Goal: Task Accomplishment & Management: Manage account settings

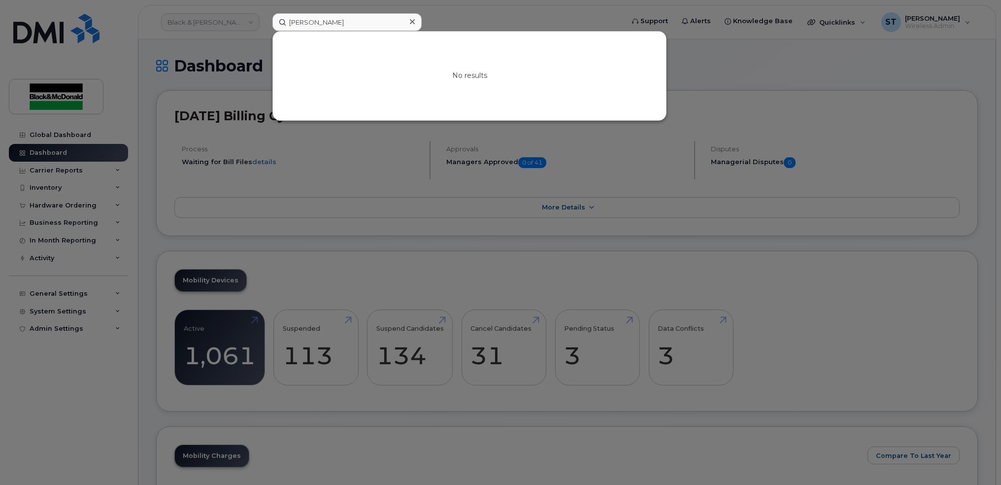
drag, startPoint x: 651, startPoint y: 272, endPoint x: 644, endPoint y: 261, distance: 12.6
click at [651, 270] on div at bounding box center [500, 242] width 1001 height 485
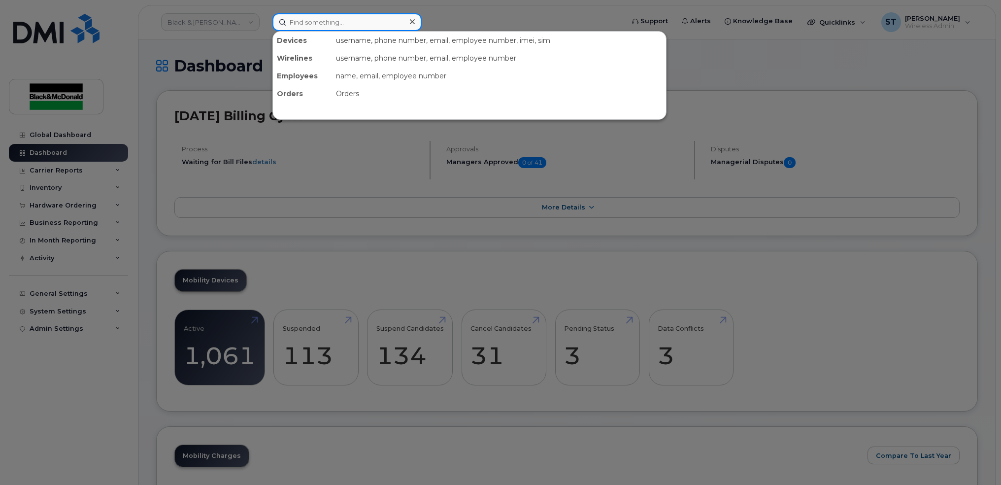
click at [321, 24] on input at bounding box center [346, 22] width 149 height 18
paste input "Alejandro Rodrigue"
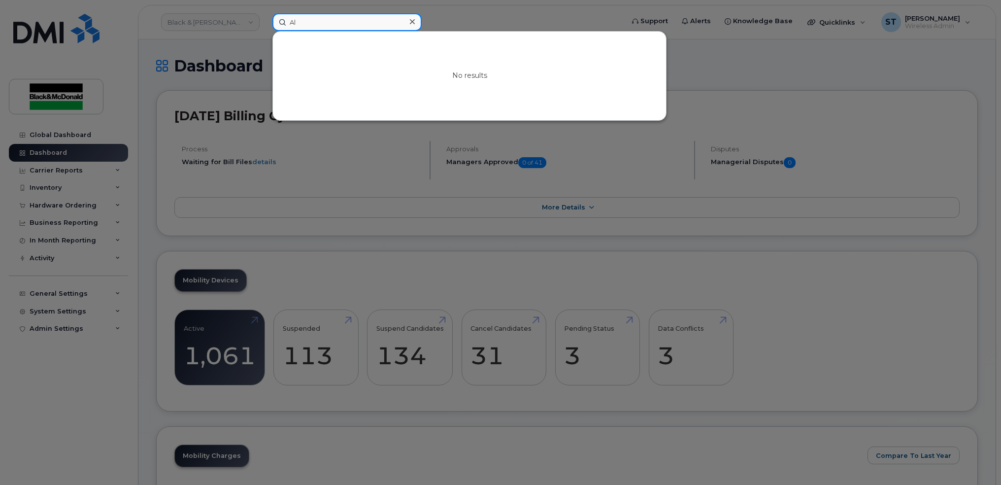
type input "A"
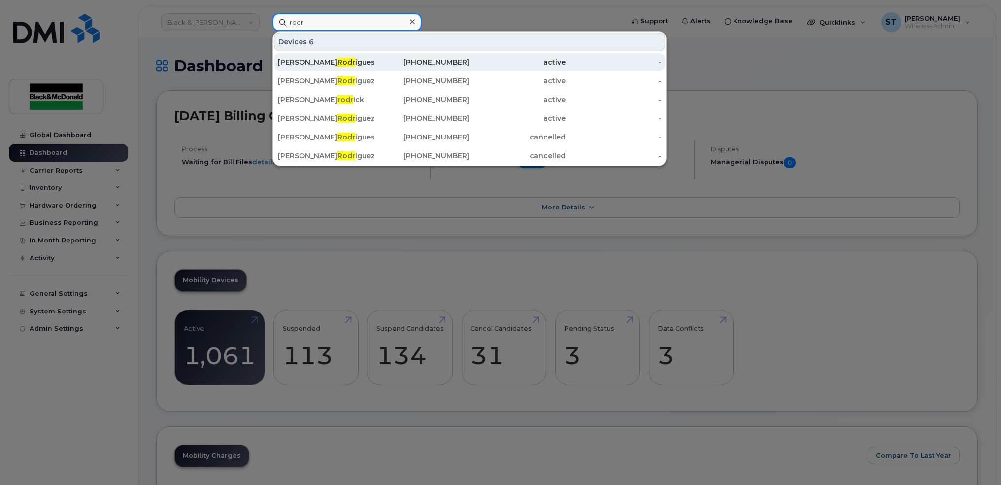
type input "rodr"
click at [374, 56] on div "Merril Rodr igues" at bounding box center [422, 62] width 96 height 18
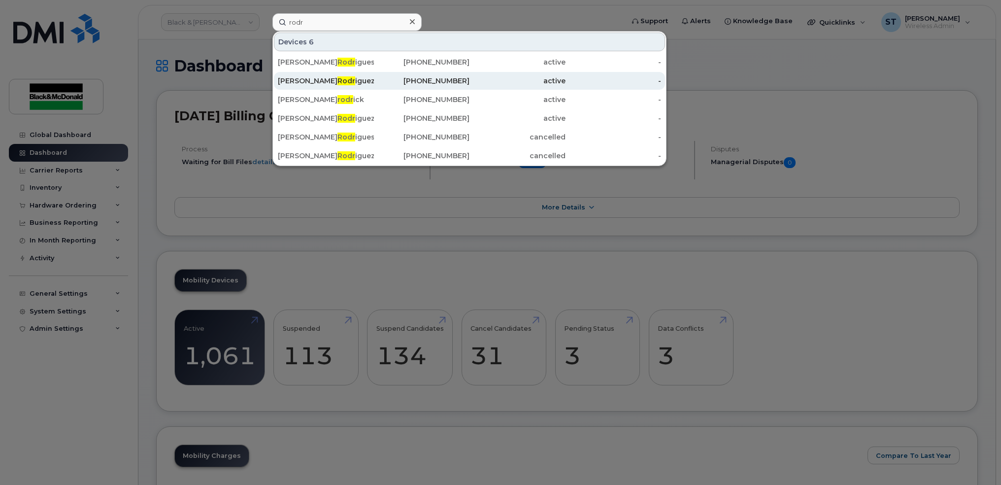
click at [337, 80] on span "Rodr" at bounding box center [346, 80] width 18 height 9
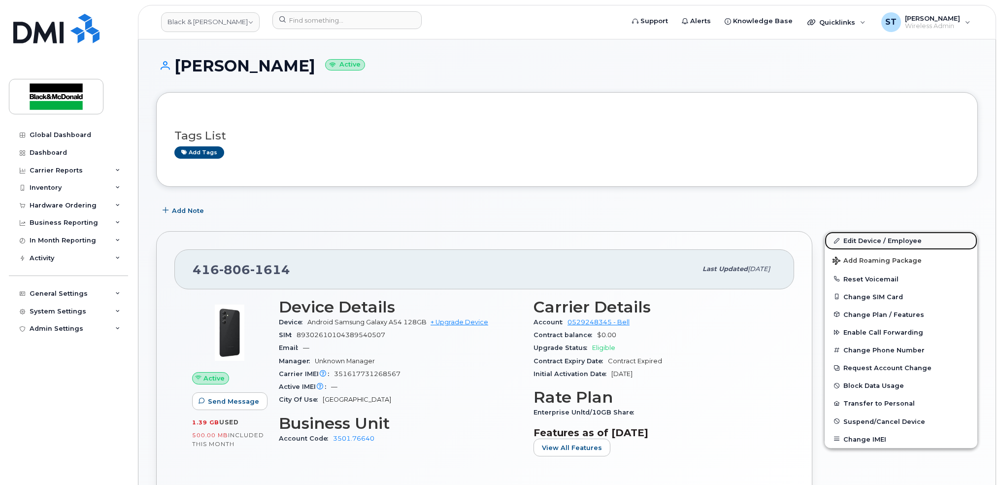
click at [877, 235] on link "Edit Device / Employee" at bounding box center [901, 241] width 153 height 18
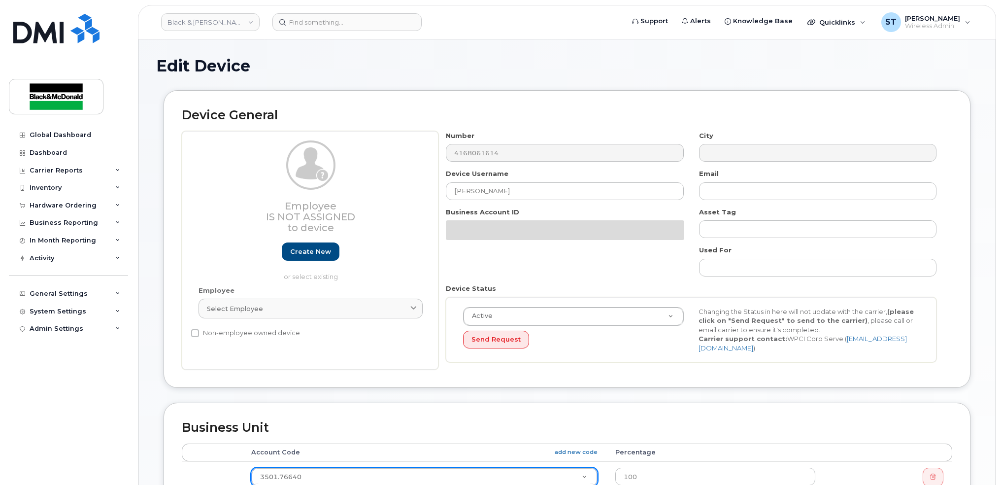
scroll to position [263, 0]
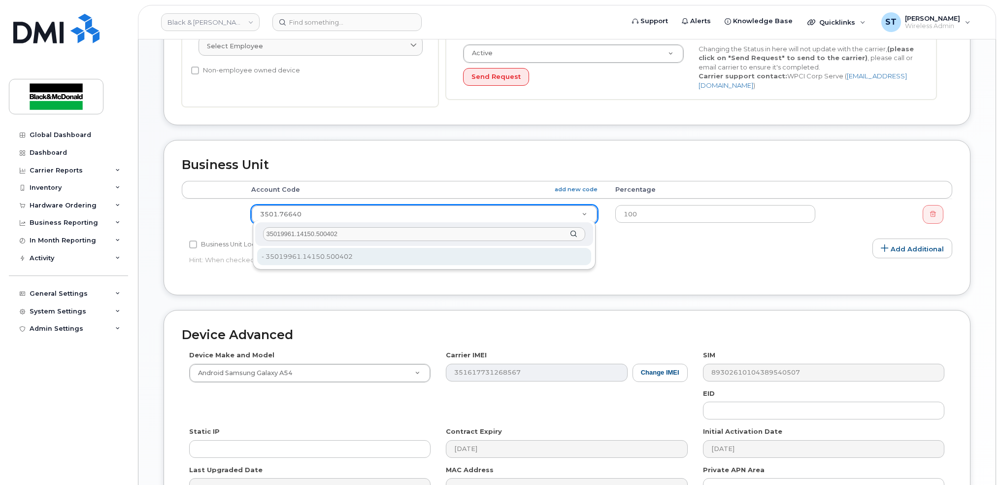
type input "35019961.14150.500402"
type input "29521923"
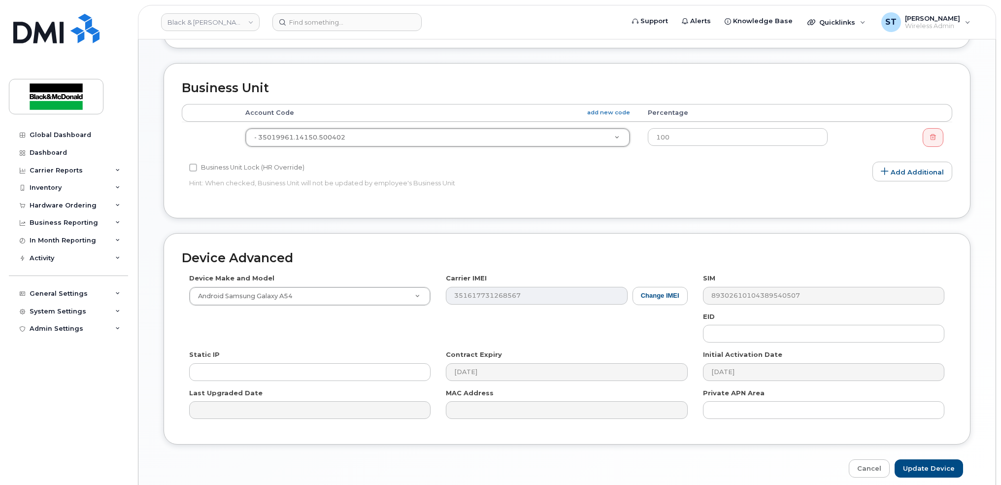
scroll to position [378, 0]
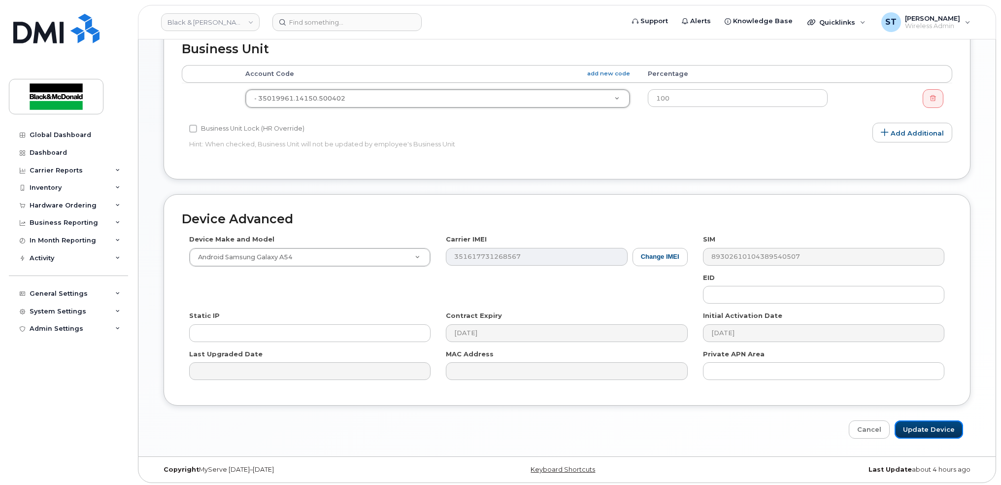
drag, startPoint x: 924, startPoint y: 422, endPoint x: 839, endPoint y: 411, distance: 85.0
click at [924, 422] on input "Update Device" at bounding box center [929, 429] width 68 height 18
type input "Saving..."
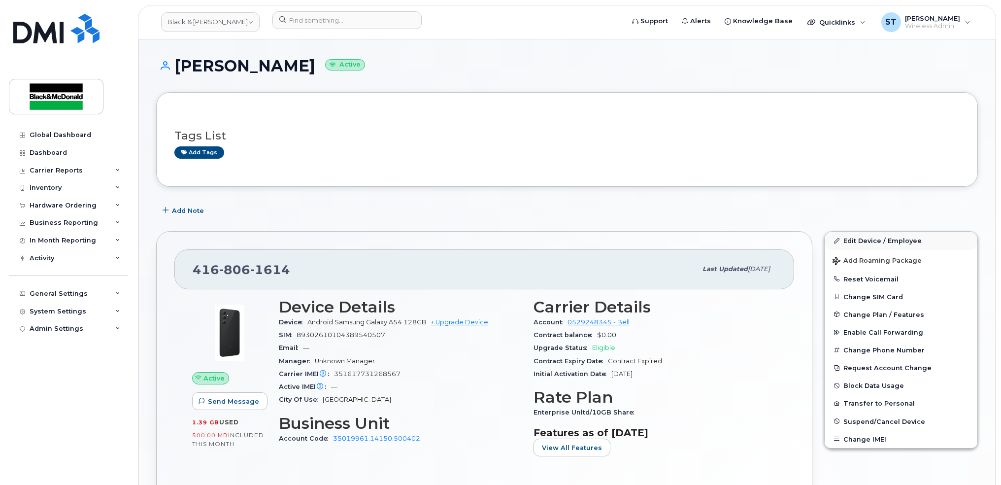
drag, startPoint x: 988, startPoint y: 245, endPoint x: 958, endPoint y: 241, distance: 30.3
click at [988, 245] on div "Alejandro Rodriguez Active Tags List Add tags Add Note 416 806 1614 Last update…" at bounding box center [566, 464] width 857 height 851
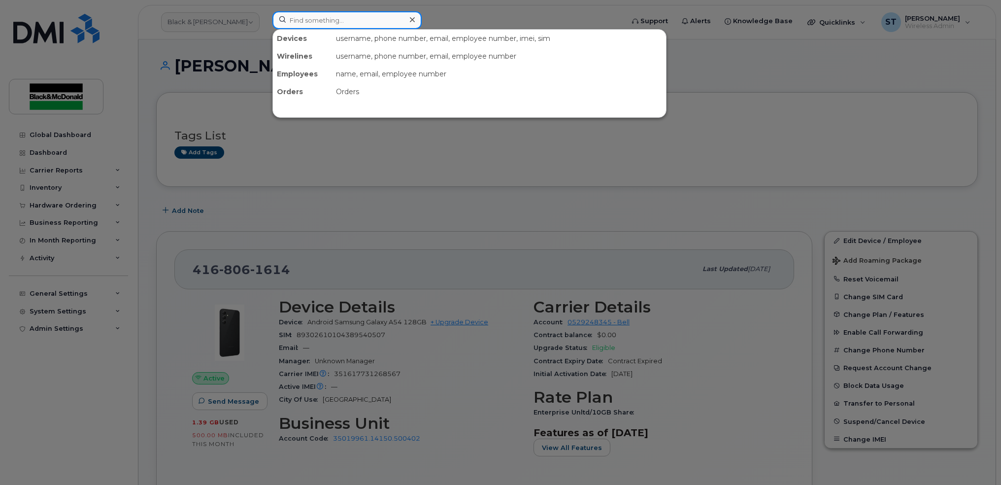
click at [340, 17] on input at bounding box center [346, 20] width 149 height 18
paste input "4165803549"
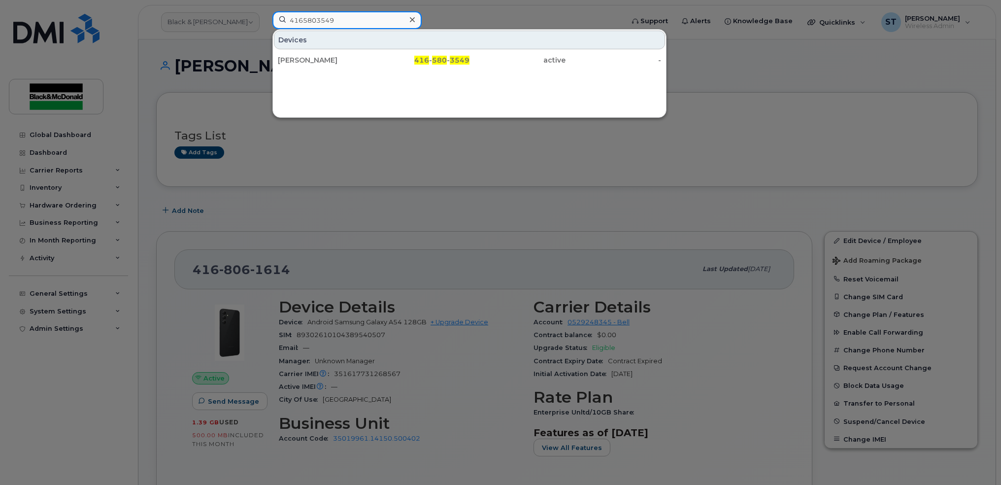
type input "4165803549"
click at [324, 57] on div "[PERSON_NAME]" at bounding box center [326, 60] width 96 height 10
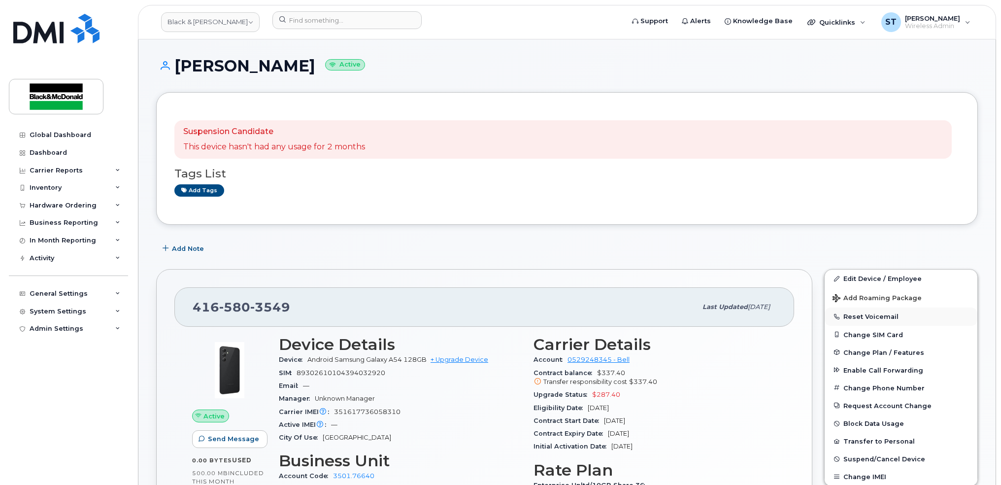
click at [970, 316] on button "Reset Voicemail" at bounding box center [901, 316] width 153 height 18
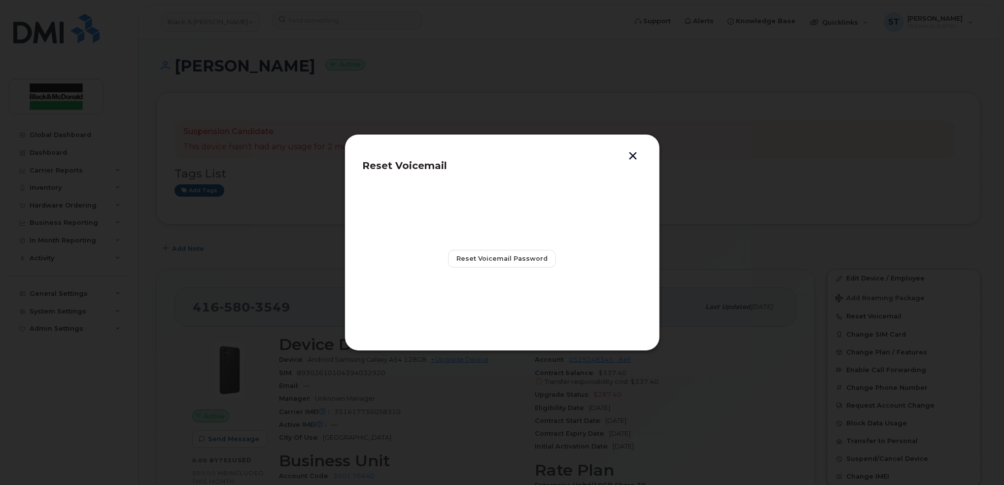
click at [636, 152] on button "button" at bounding box center [633, 157] width 15 height 10
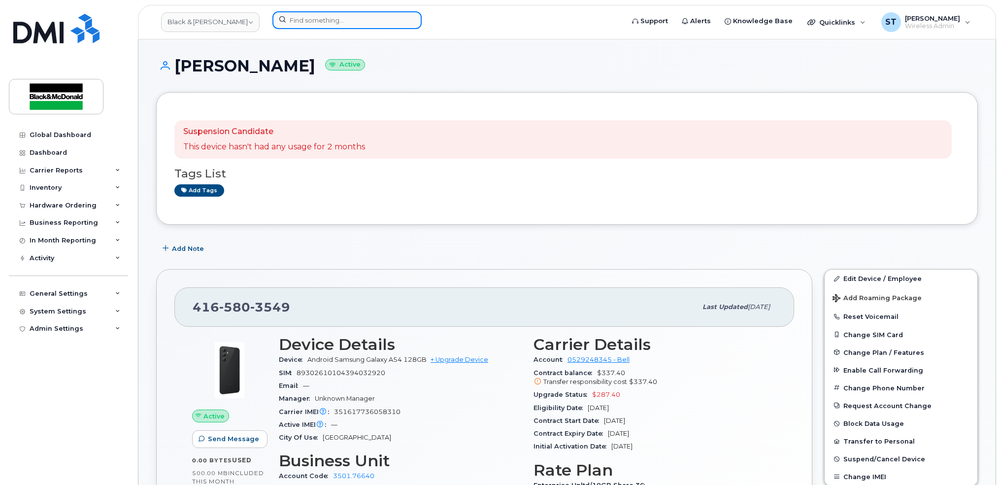
click at [343, 19] on input at bounding box center [346, 20] width 149 height 18
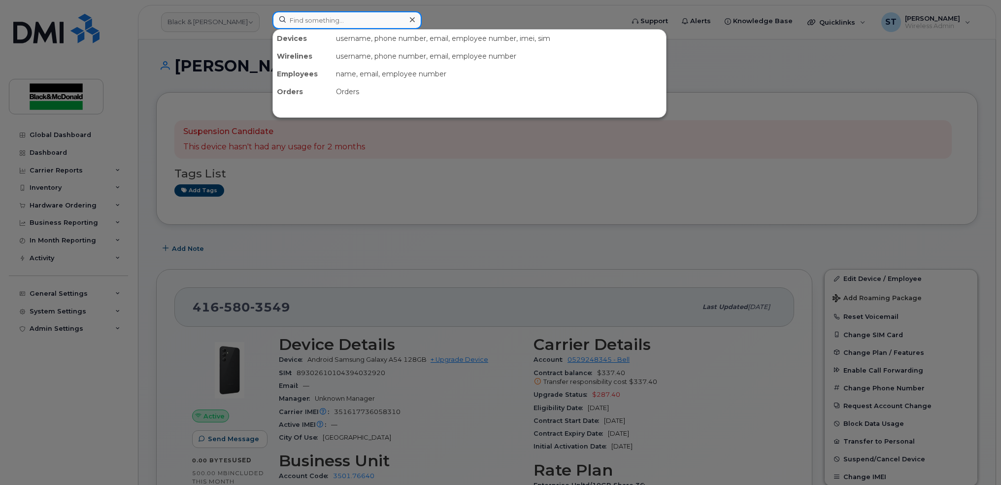
paste input "4165718401"
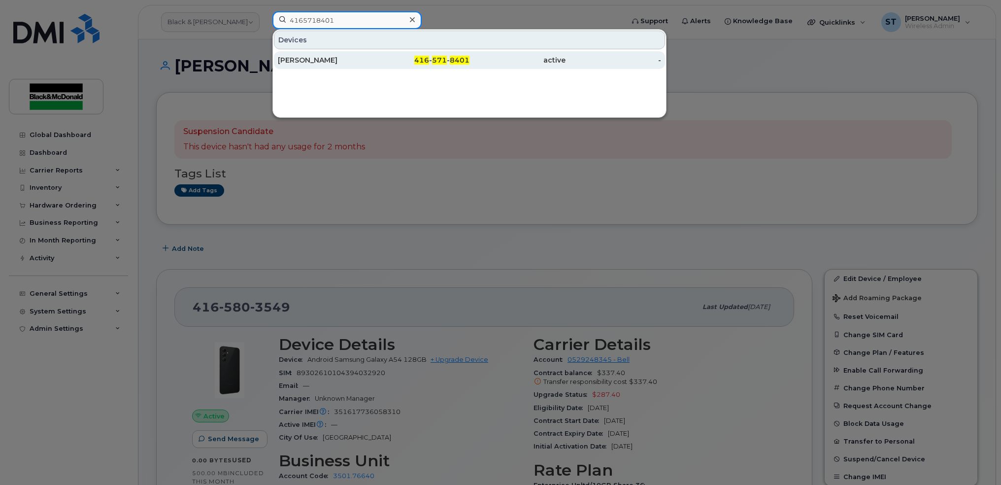
type input "4165718401"
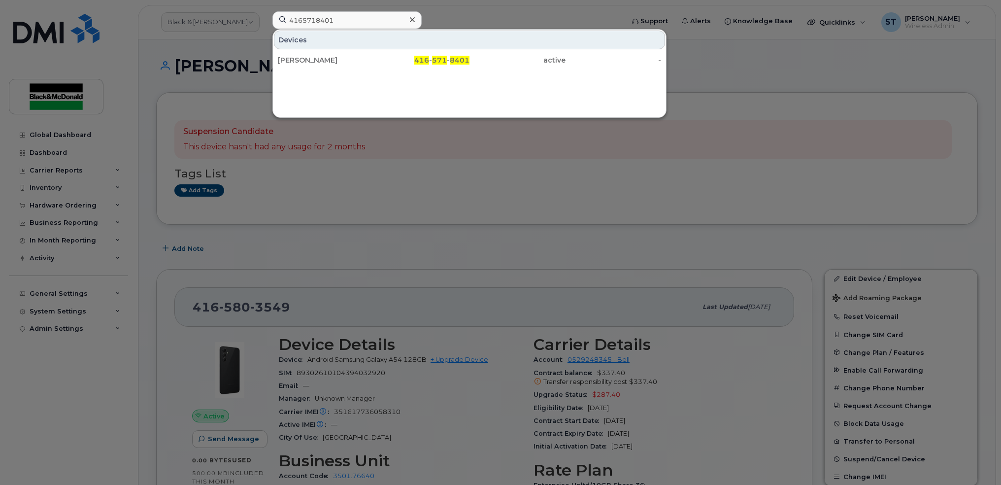
drag, startPoint x: 315, startPoint y: 58, endPoint x: 353, endPoint y: 131, distance: 82.2
click at [315, 58] on div "[PERSON_NAME]" at bounding box center [326, 60] width 96 height 10
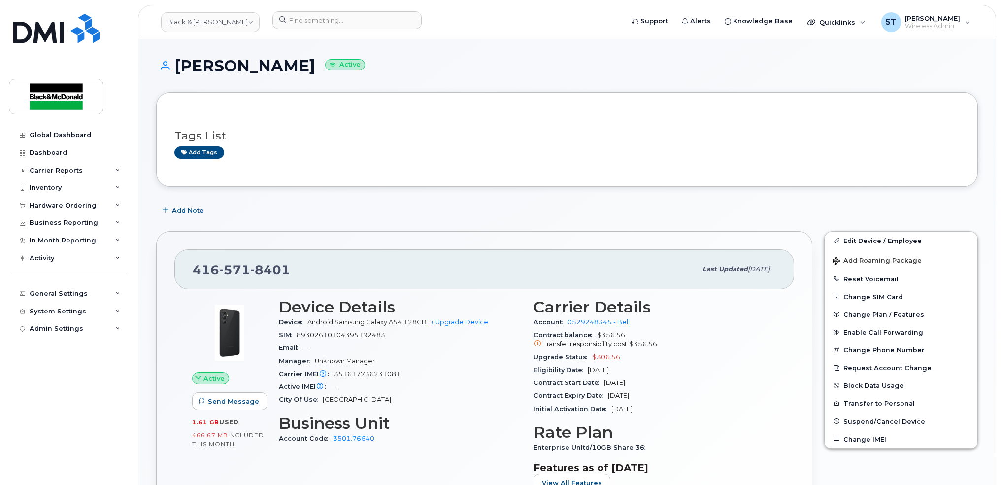
click at [974, 222] on div "Tags List Add tags Add Note [PHONE_NUMBER] Last updated [DATE] Active Send Mess…" at bounding box center [567, 494] width 822 height 804
click at [864, 244] on link "Edit Device / Employee" at bounding box center [901, 241] width 153 height 18
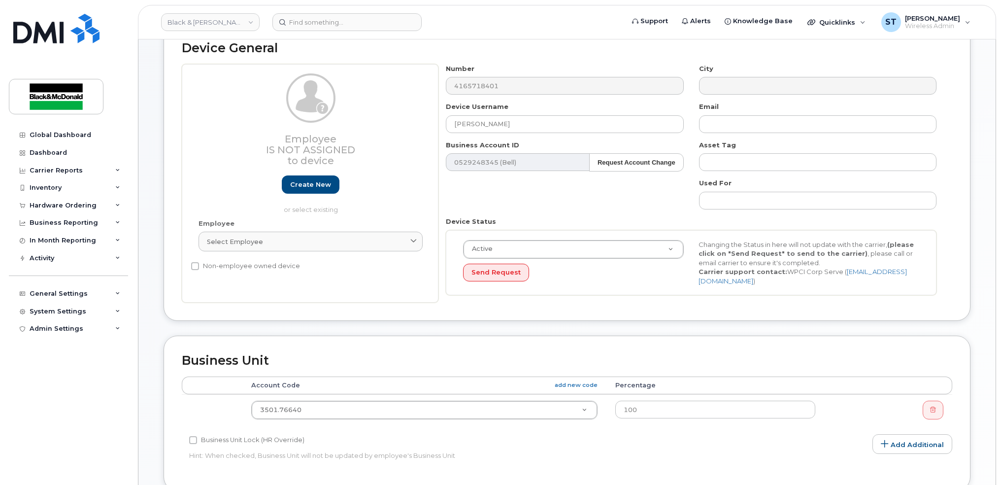
scroll to position [66, 0]
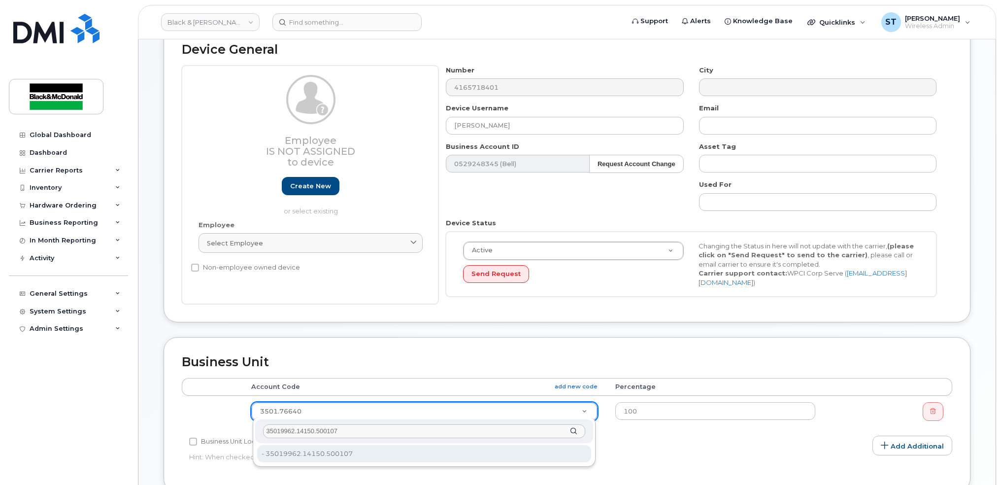
type input "35019962.14150.500107"
type input "29619194"
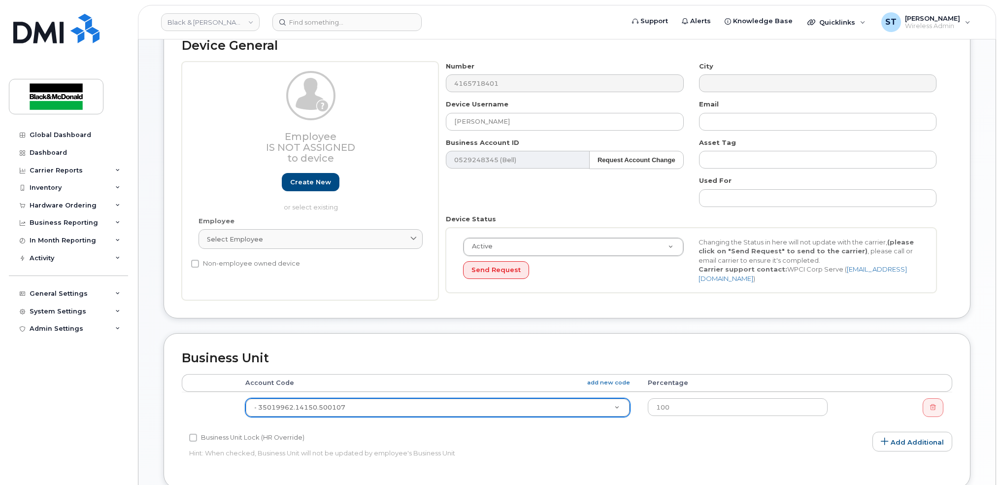
scroll to position [328, 0]
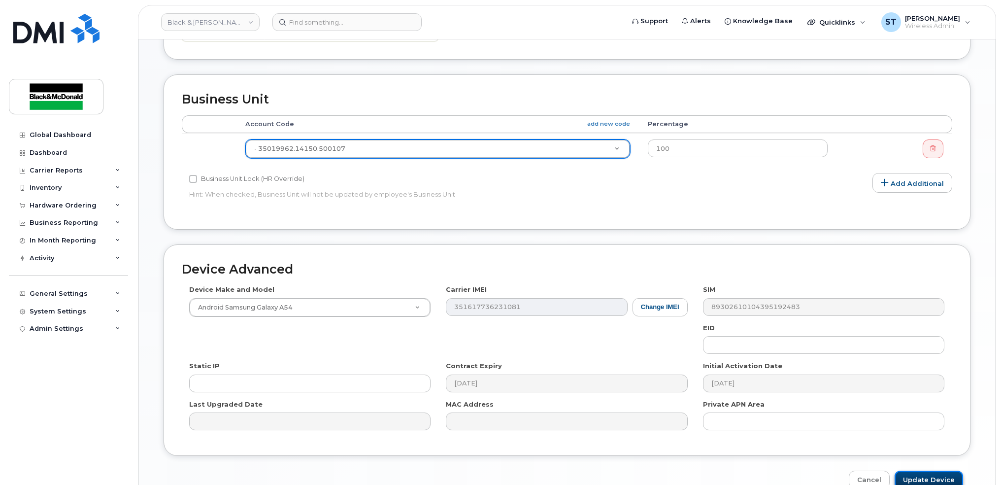
click at [916, 481] on input "Update Device" at bounding box center [929, 479] width 68 height 18
type input "Saving..."
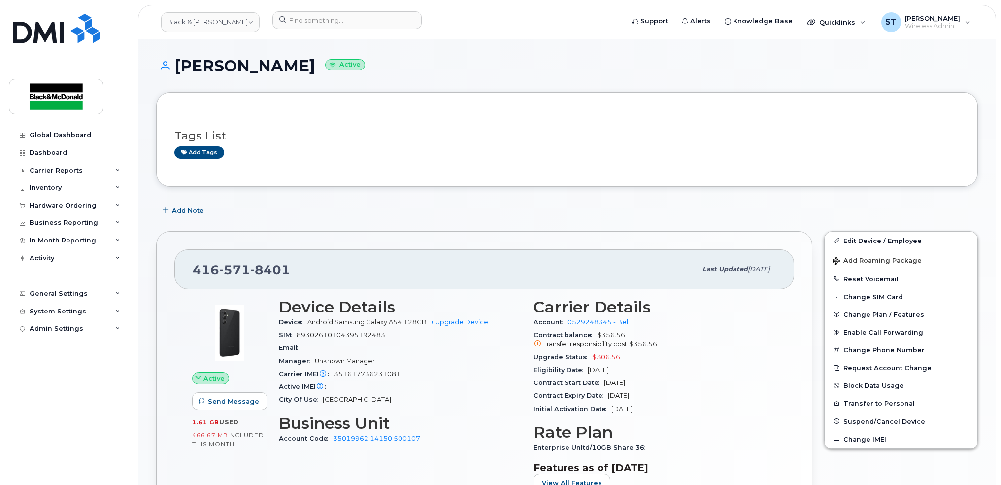
click at [297, 481] on div "Device Details Device Android Samsung Galaxy A54 128GB + Upgrade Device SIM [TE…" at bounding box center [400, 398] width 255 height 213
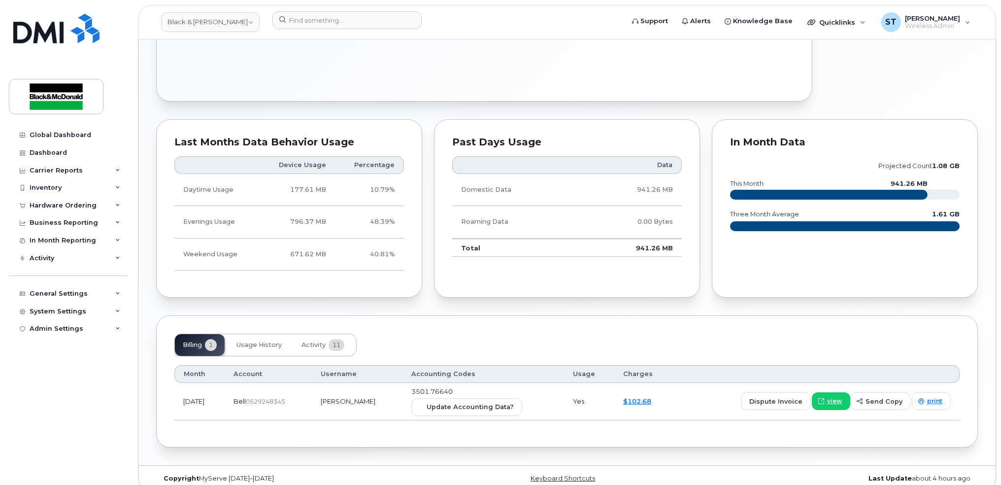
scroll to position [12, 0]
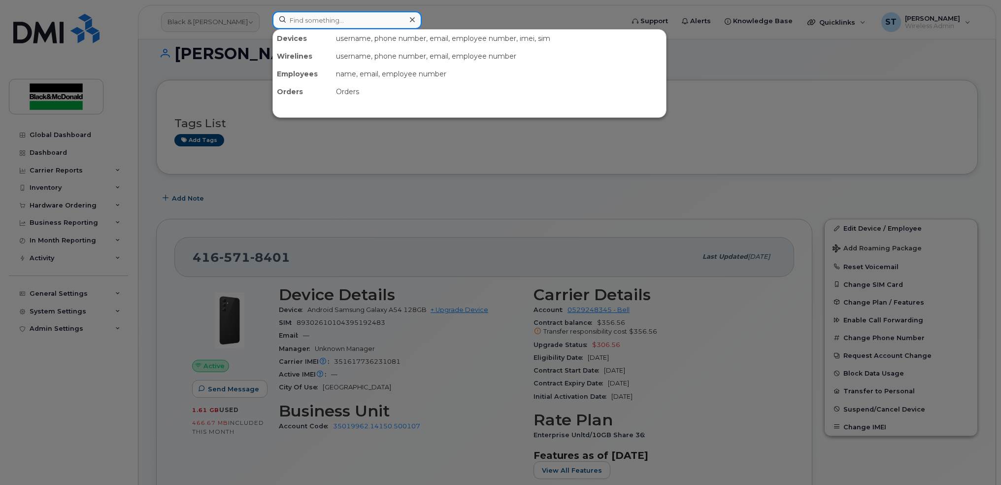
click at [366, 26] on input at bounding box center [346, 20] width 149 height 18
paste input "4165264310"
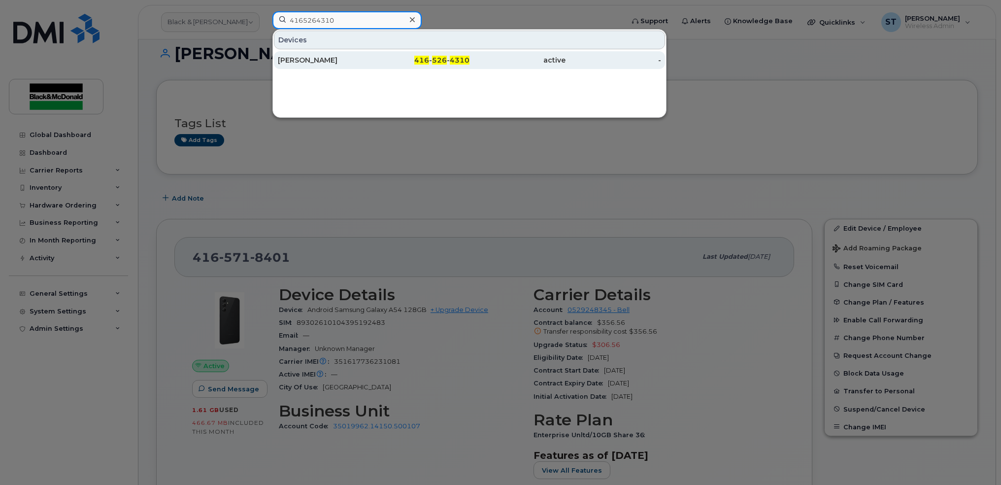
type input "4165264310"
click at [319, 60] on div "[PERSON_NAME]" at bounding box center [326, 60] width 96 height 10
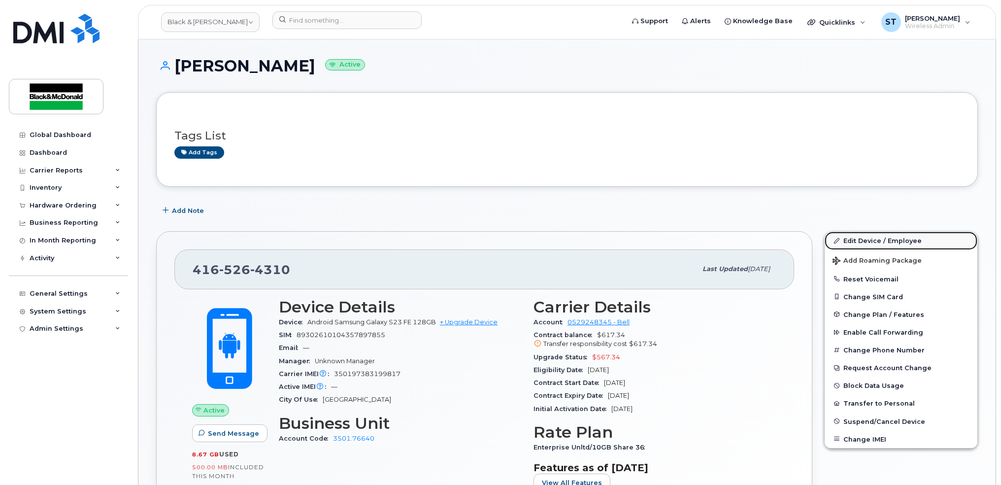
click at [853, 234] on link "Edit Device / Employee" at bounding box center [901, 241] width 153 height 18
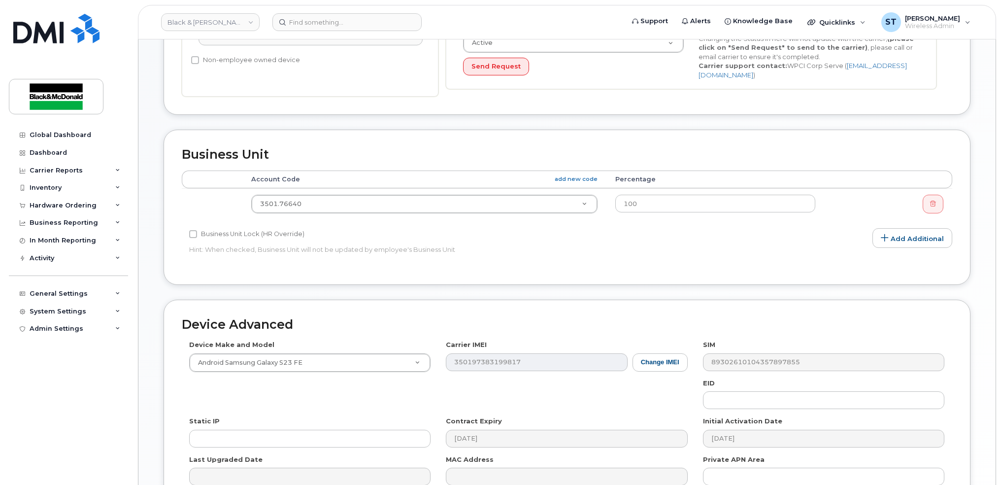
scroll to position [328, 0]
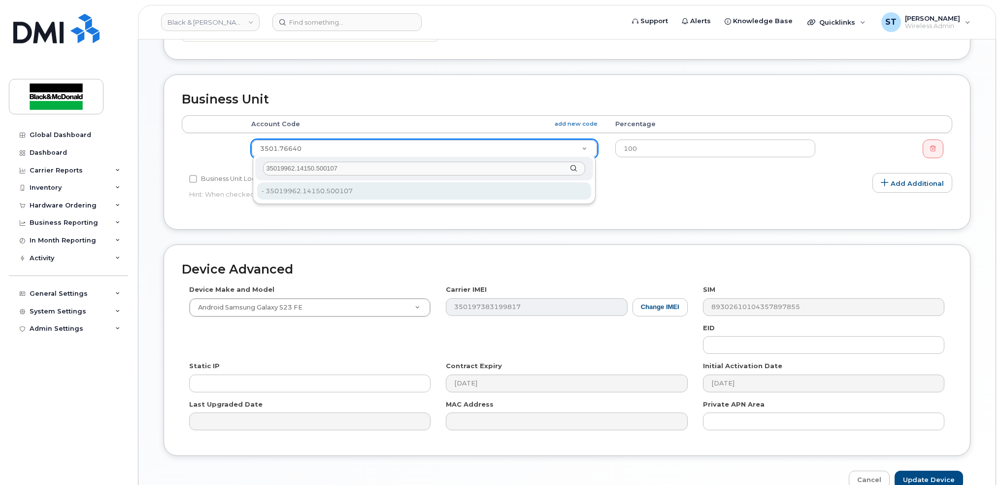
type input "35019962.14150.500107"
type input "29619194"
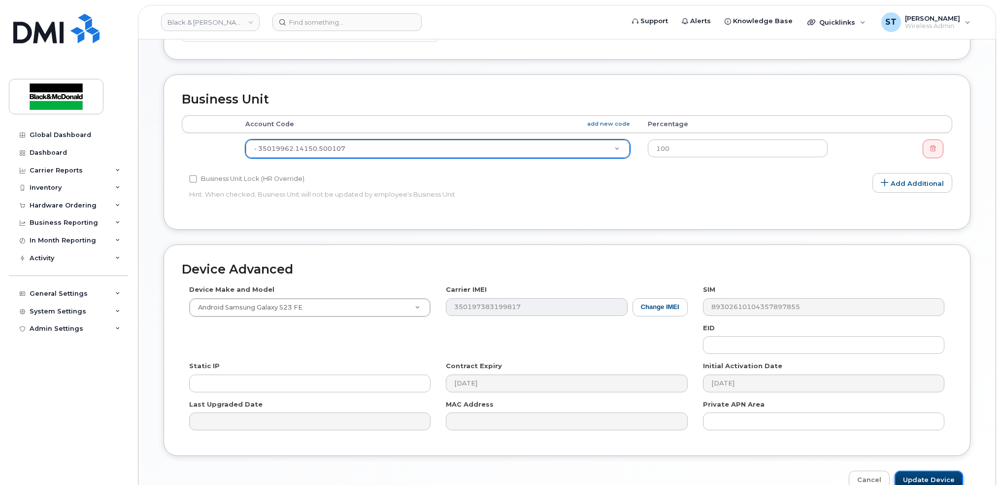
click at [927, 473] on input "Update Device" at bounding box center [929, 479] width 68 height 18
type input "Saving..."
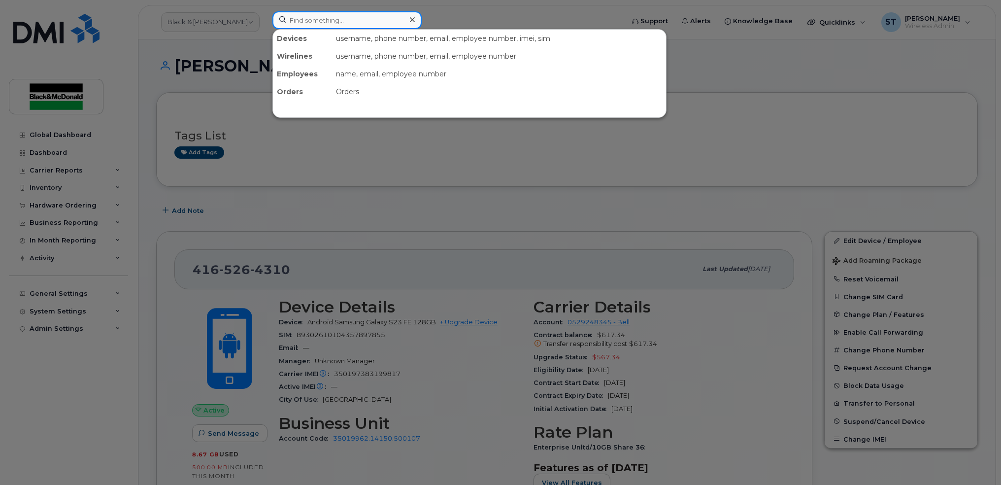
paste input "4165535584"
click at [344, 24] on input "4165535584" at bounding box center [346, 20] width 149 height 18
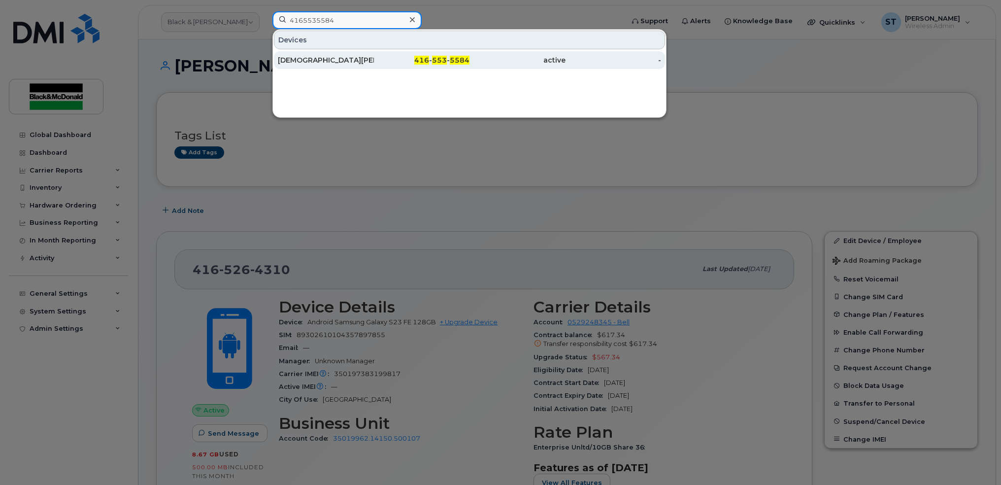
type input "4165535584"
click at [304, 60] on div "[DEMOGRAPHIC_DATA][PERSON_NAME]" at bounding box center [326, 60] width 96 height 10
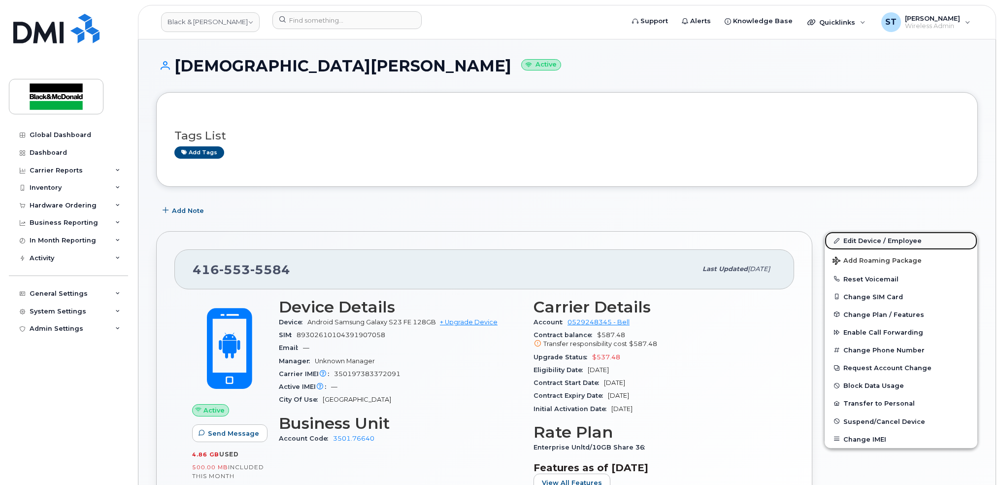
click at [886, 237] on link "Edit Device / Employee" at bounding box center [901, 241] width 153 height 18
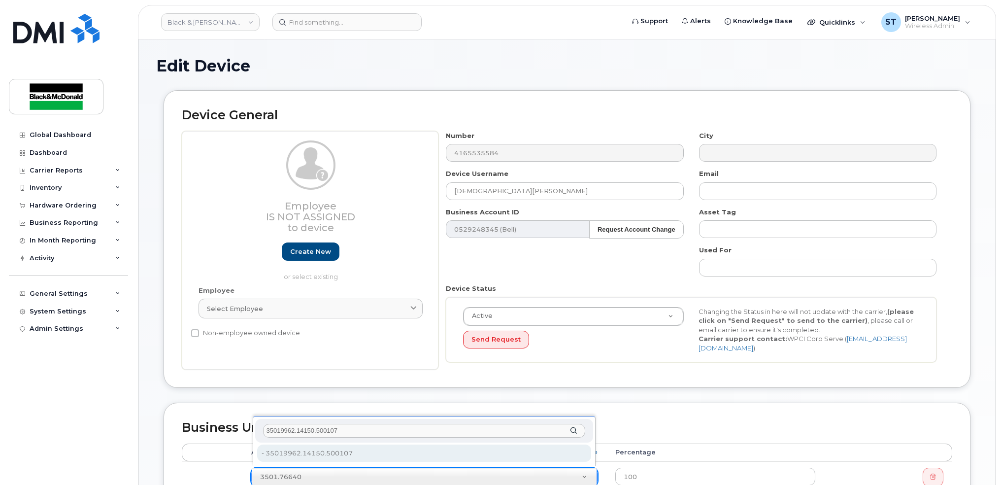
type input "35019962.14150.500107"
type input "29619194"
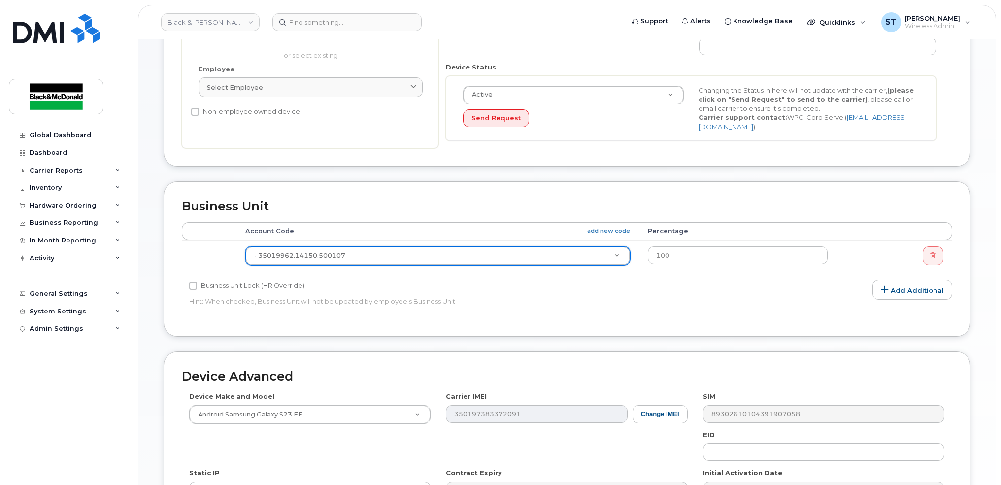
scroll to position [328, 0]
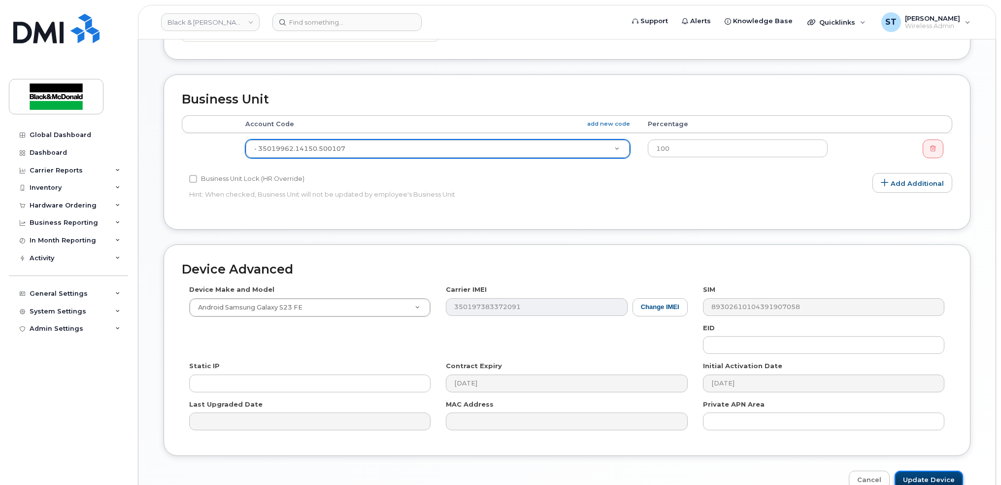
click at [927, 475] on input "Update Device" at bounding box center [929, 479] width 68 height 18
type input "Saving..."
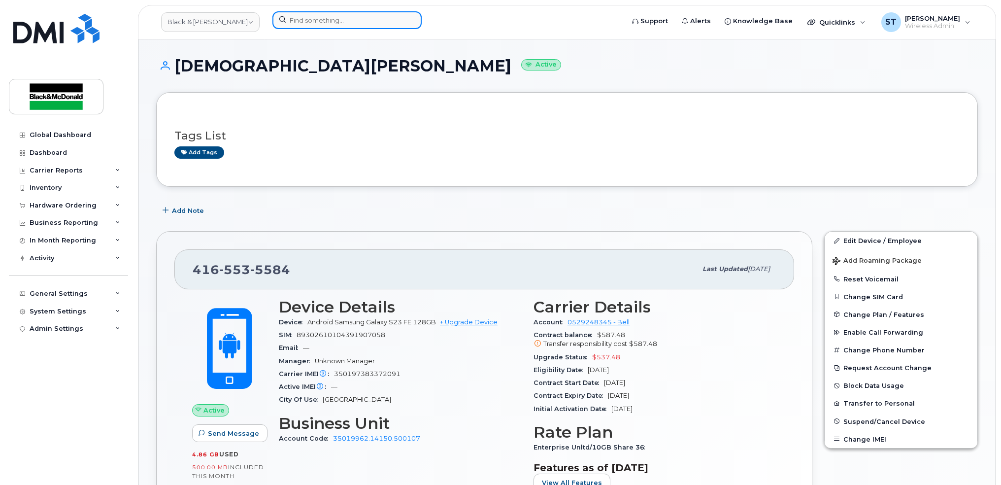
click at [335, 21] on input at bounding box center [346, 20] width 149 height 18
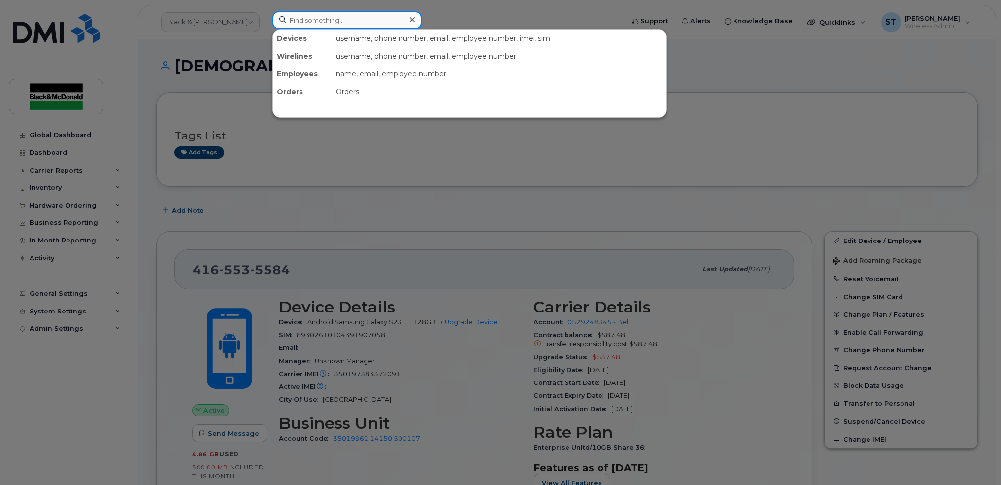
paste input "4167352536"
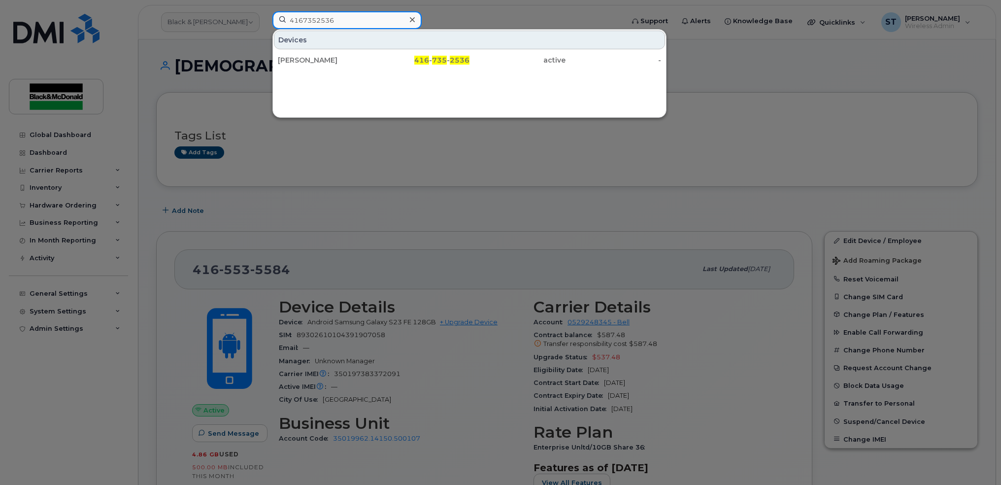
type input "4167352536"
click at [318, 51] on link "[PERSON_NAME] 416 - 735 - 2536 active -" at bounding box center [469, 60] width 391 height 18
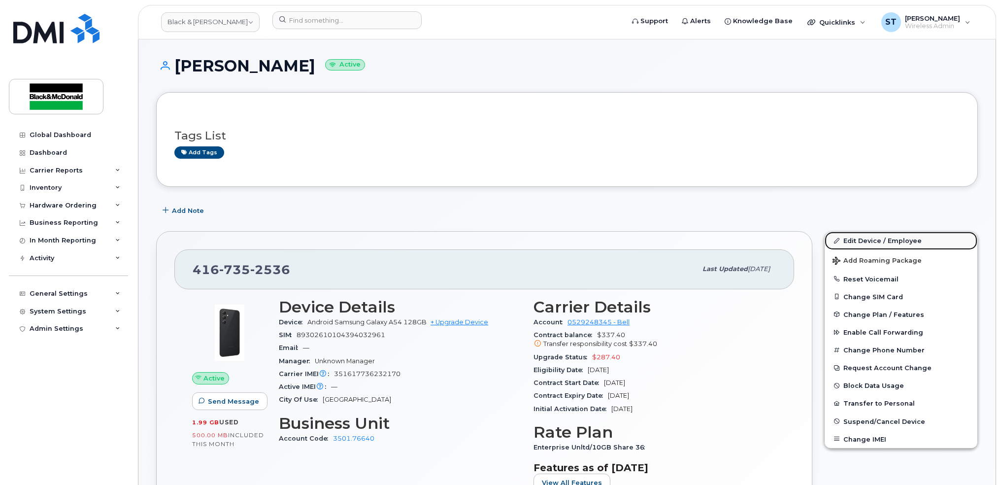
click at [853, 244] on link "Edit Device / Employee" at bounding box center [901, 241] width 153 height 18
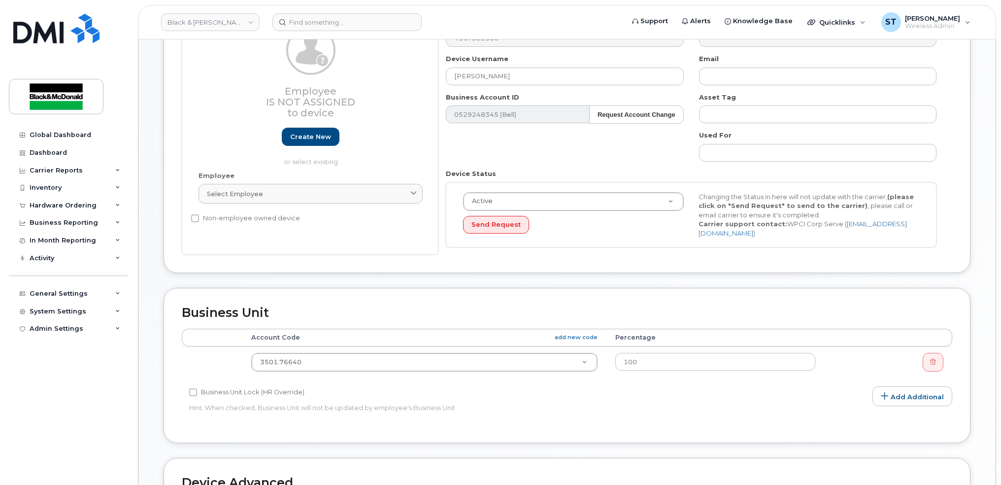
scroll to position [197, 0]
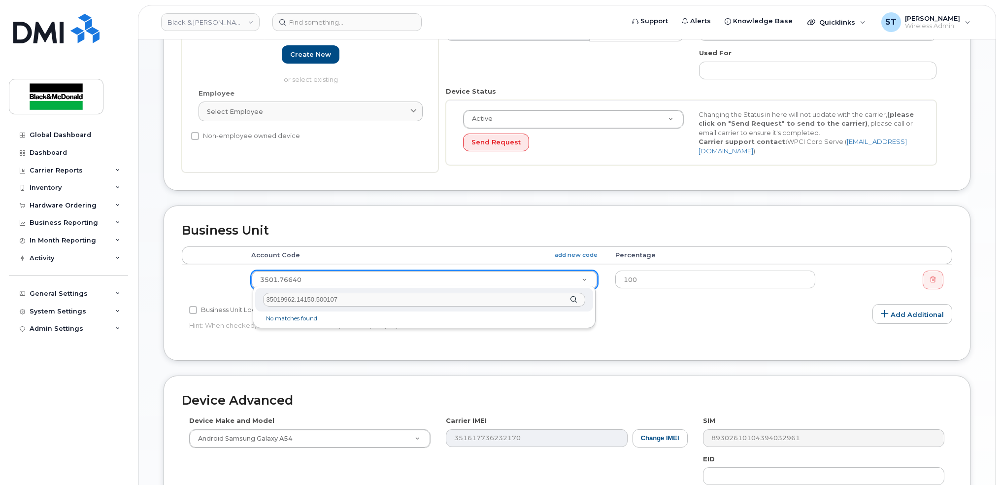
type input "35019962.14150.500107"
click at [347, 321] on li "No matches found" at bounding box center [424, 318] width 334 height 10
drag, startPoint x: 351, startPoint y: 301, endPoint x: 115, endPoint y: 286, distance: 236.4
click at [115, 286] on body "Black & McDonald Support Alerts Knowledge Base Quicklinks Suspend / Cancel Devi…" at bounding box center [500, 236] width 1001 height 866
drag, startPoint x: 350, startPoint y: 382, endPoint x: 395, endPoint y: 324, distance: 74.1
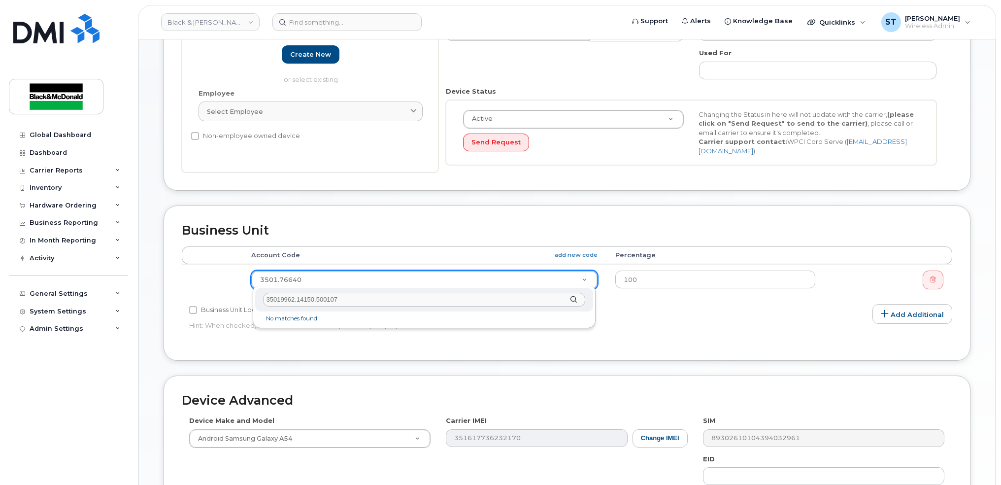
type input "35019962.14150.500107"
click at [359, 317] on li "No matches found" at bounding box center [424, 318] width 334 height 10
click at [282, 315] on li "No matches found" at bounding box center [424, 318] width 334 height 10
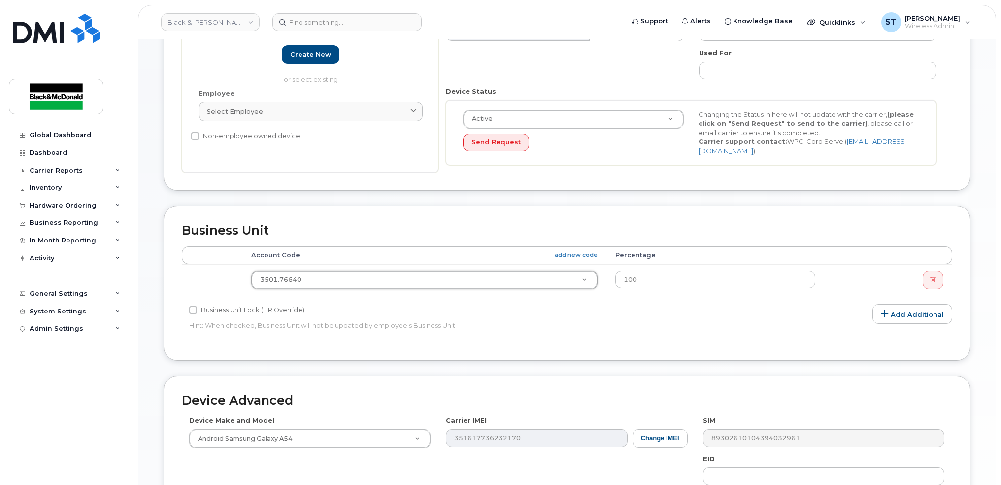
click at [587, 328] on div "Business Unit Lock (HR Override) Hint: When checked, Business Unit will not be …" at bounding box center [439, 319] width 514 height 31
click at [579, 251] on link "add new code" at bounding box center [576, 255] width 43 height 8
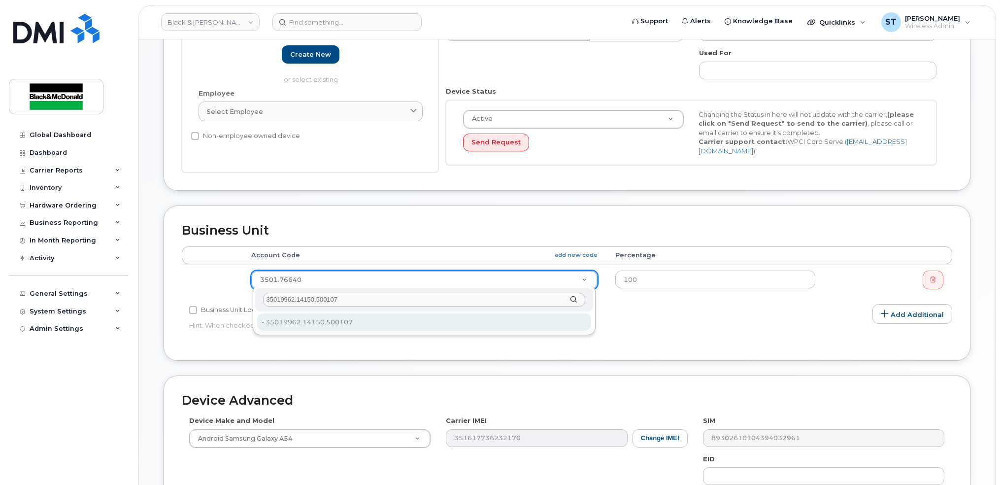
type input "35019962.14150.500107"
type input "29619194"
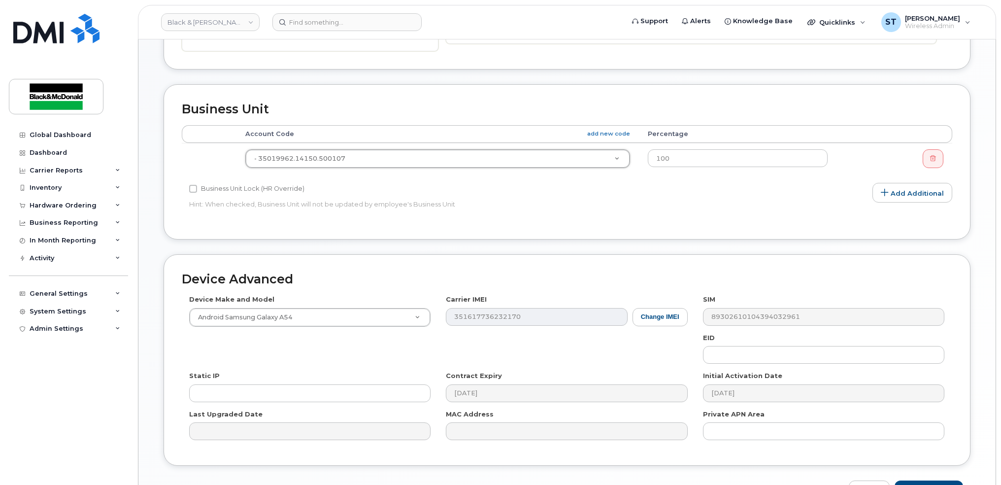
scroll to position [378, 0]
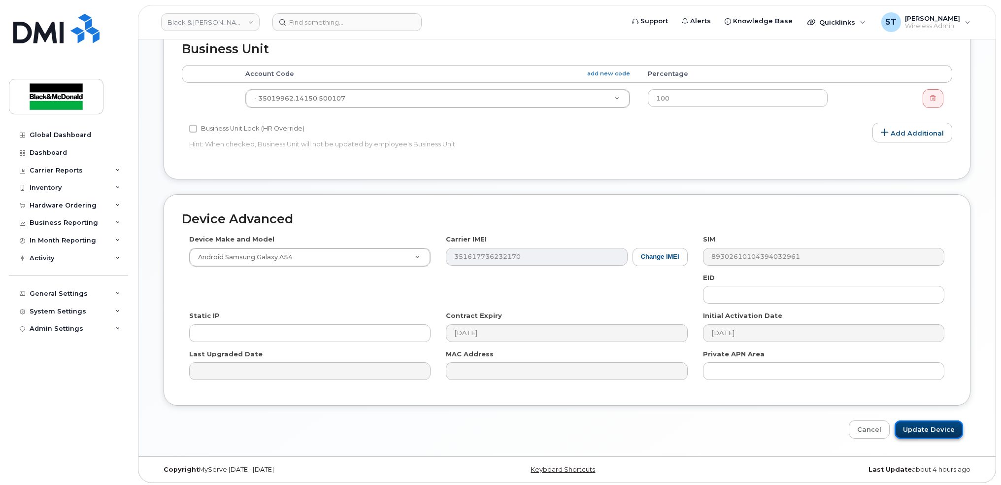
click at [923, 420] on input "Update Device" at bounding box center [929, 429] width 68 height 18
type input "Saving..."
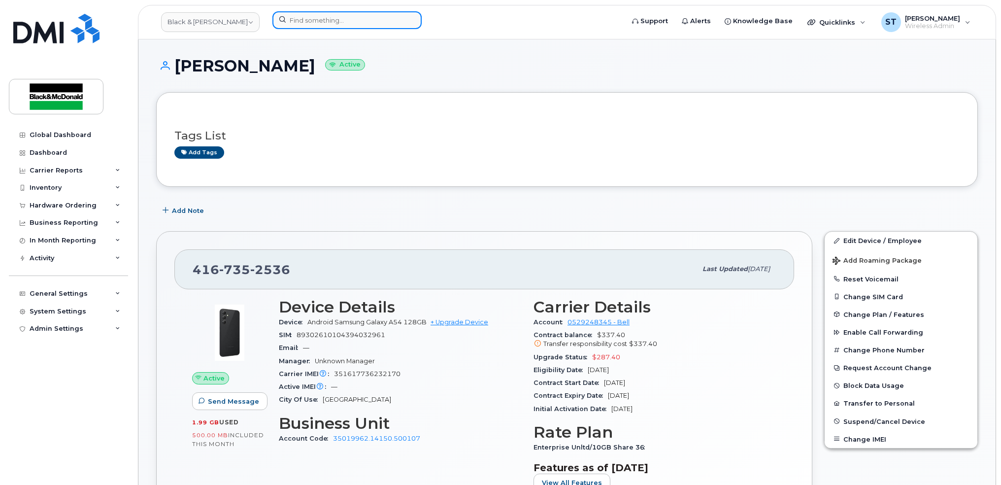
click at [374, 28] on input at bounding box center [346, 20] width 149 height 18
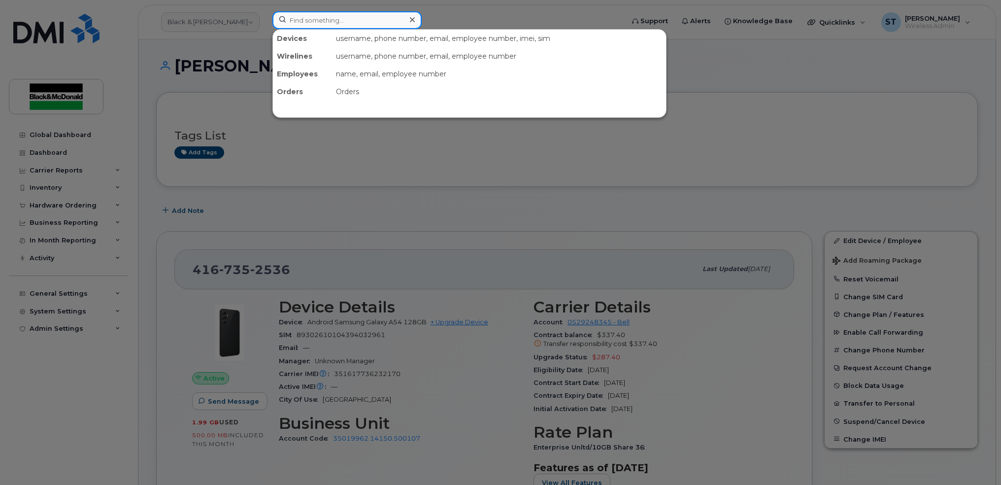
paste input "4165793507"
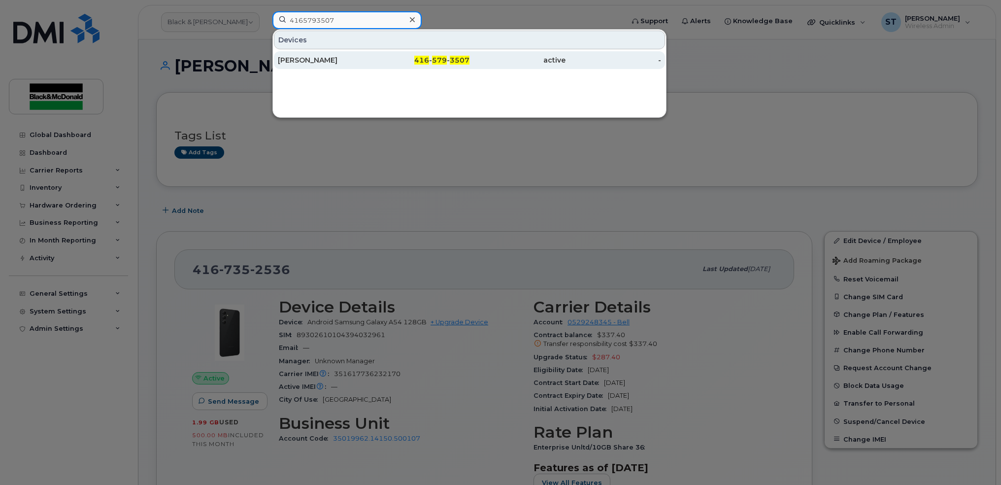
type input "4165793507"
click at [307, 59] on div "[PERSON_NAME]" at bounding box center [326, 60] width 96 height 10
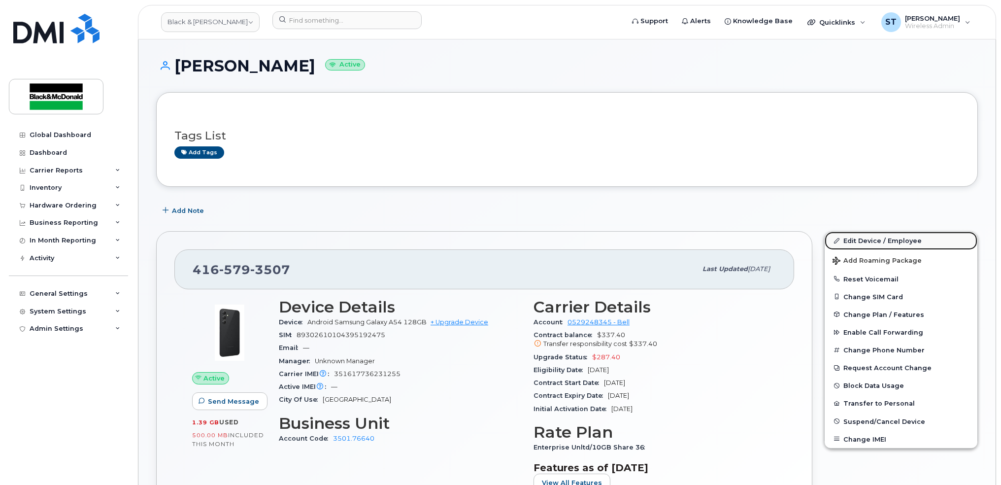
click at [870, 236] on link "Edit Device / Employee" at bounding box center [901, 241] width 153 height 18
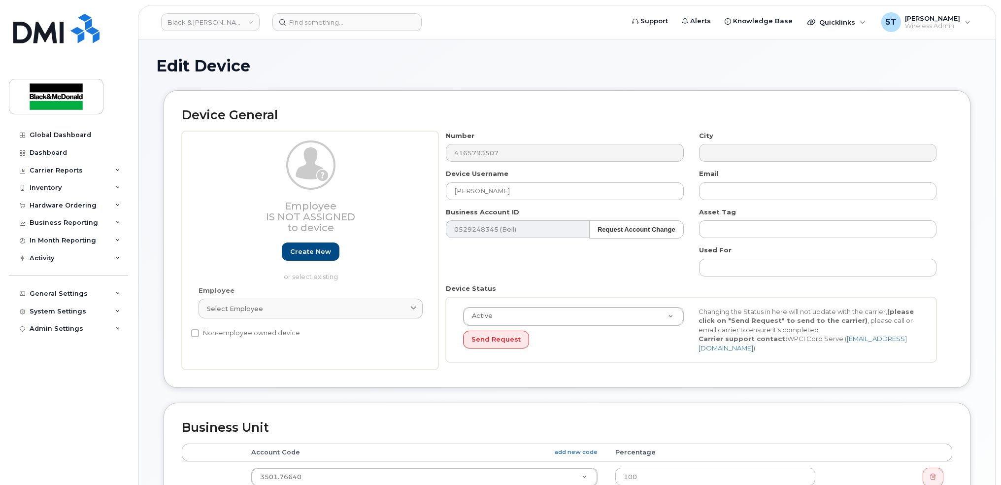
scroll to position [197, 0]
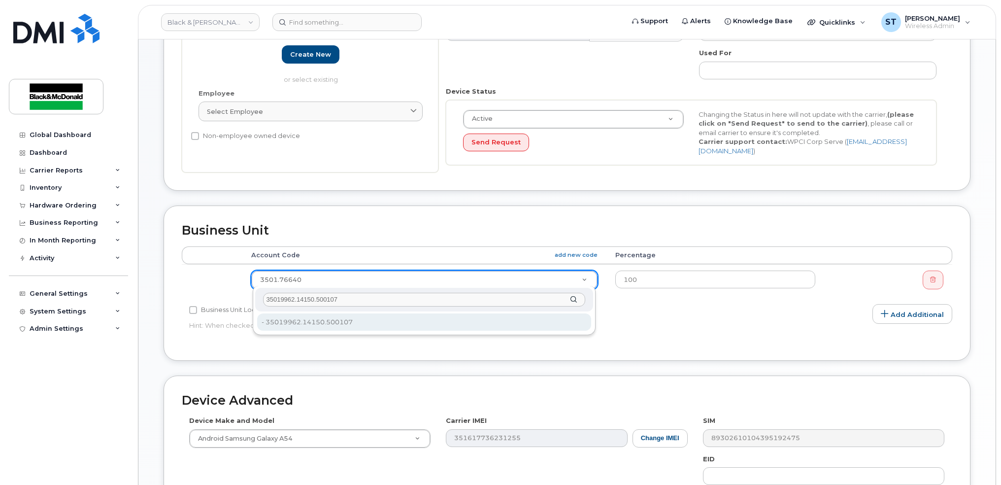
type input "35019962.14150.500107"
type input "29619194"
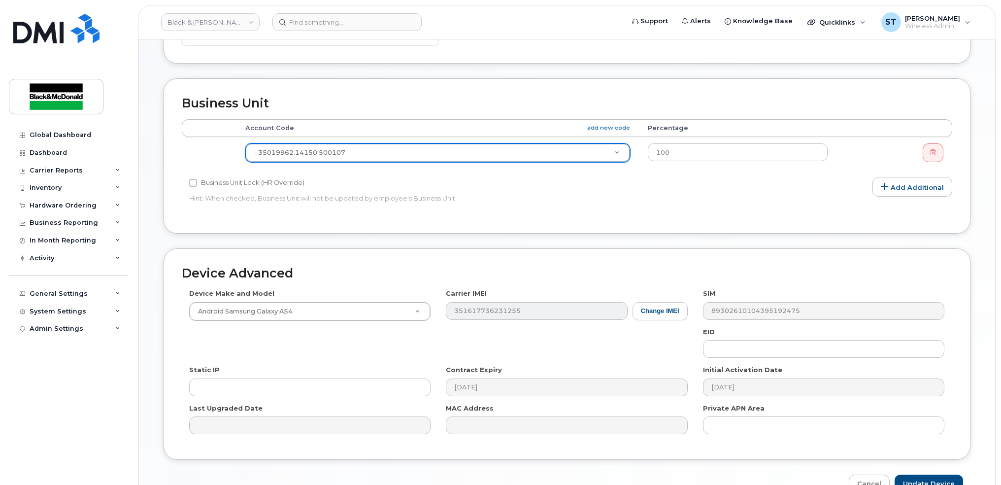
scroll to position [378, 0]
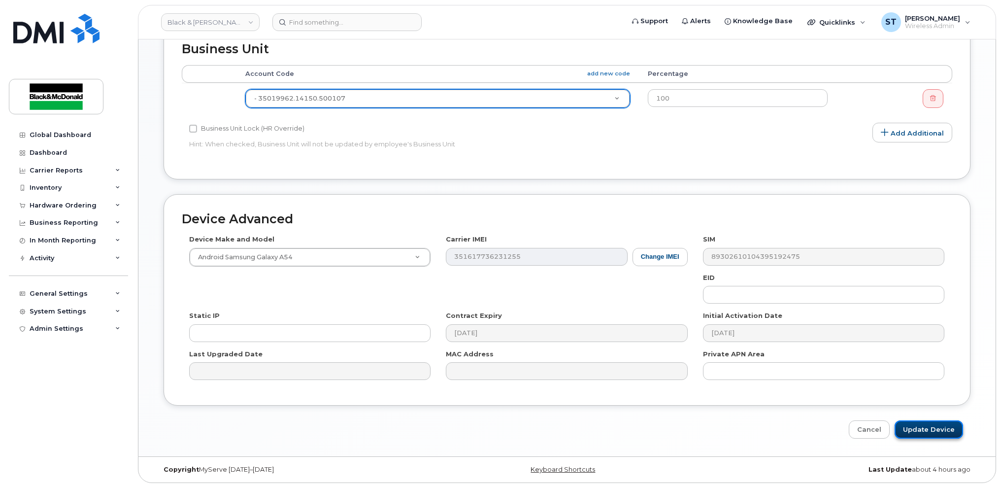
click at [930, 432] on input "Update Device" at bounding box center [929, 429] width 68 height 18
type input "Saving..."
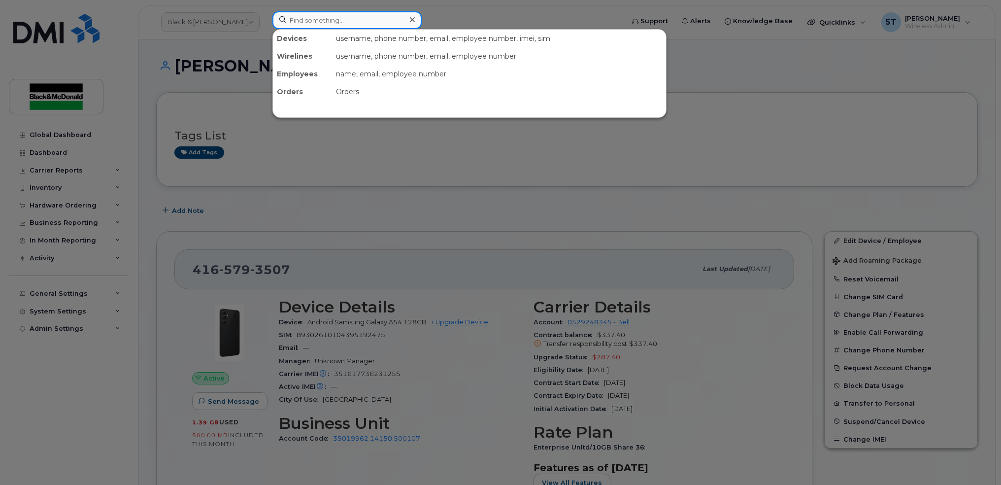
click at [324, 18] on input at bounding box center [346, 20] width 149 height 18
paste input "4166789088"
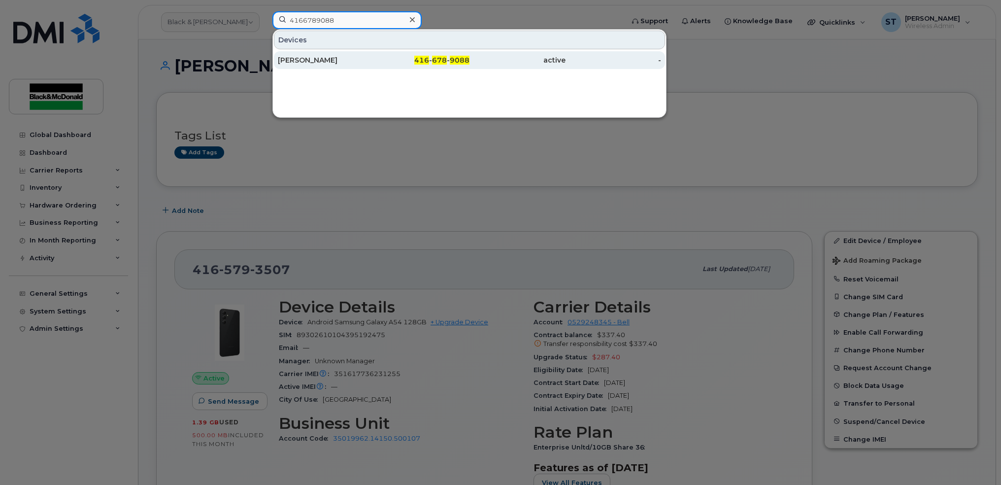
type input "4166789088"
click at [306, 61] on div "[PERSON_NAME]" at bounding box center [326, 60] width 96 height 10
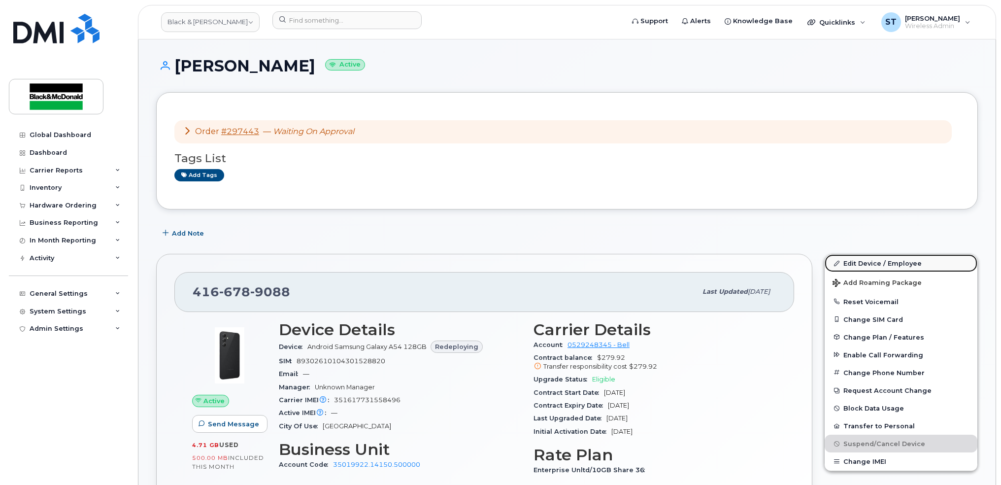
click at [856, 263] on link "Edit Device / Employee" at bounding box center [901, 263] width 153 height 18
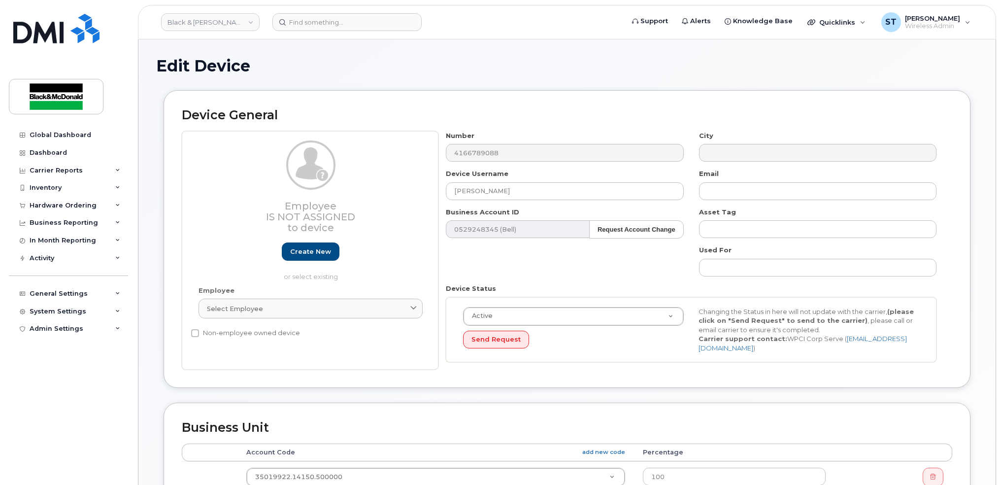
scroll to position [197, 0]
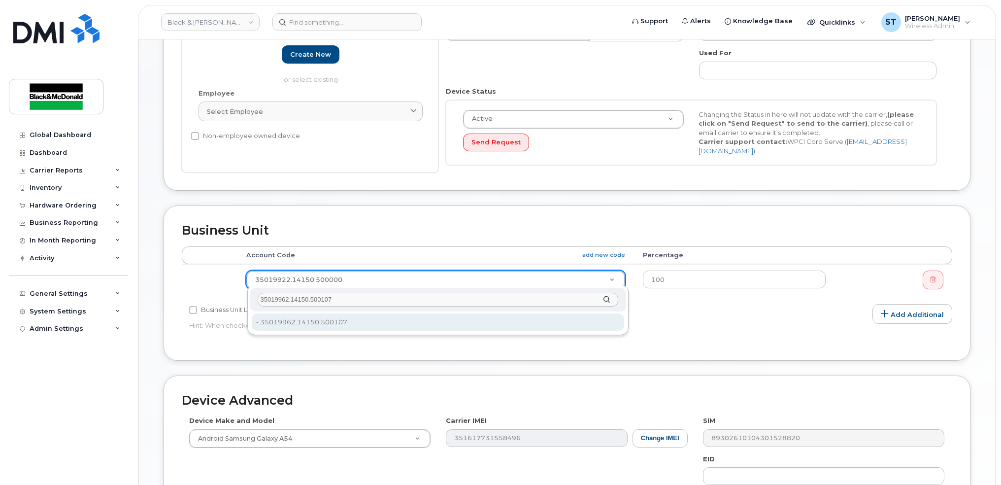
type input "35019962.14150.500107"
type input "29619194"
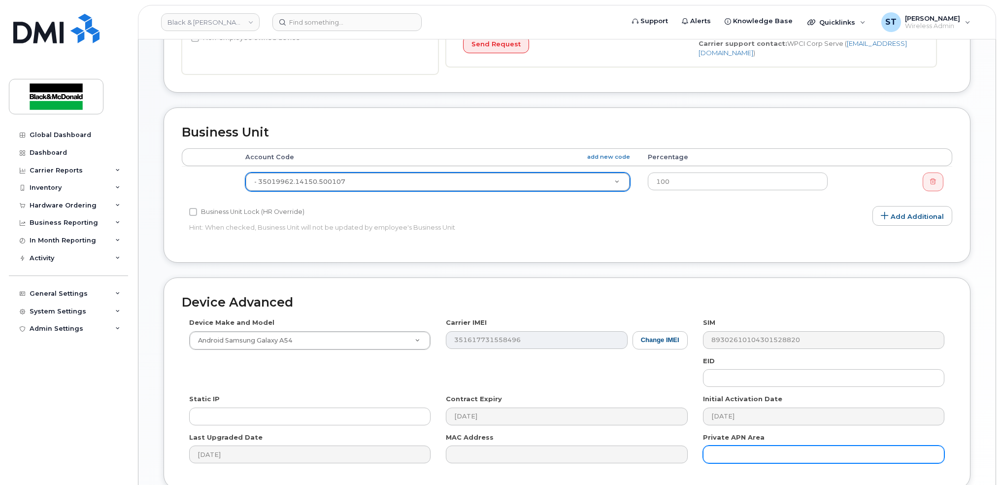
scroll to position [378, 0]
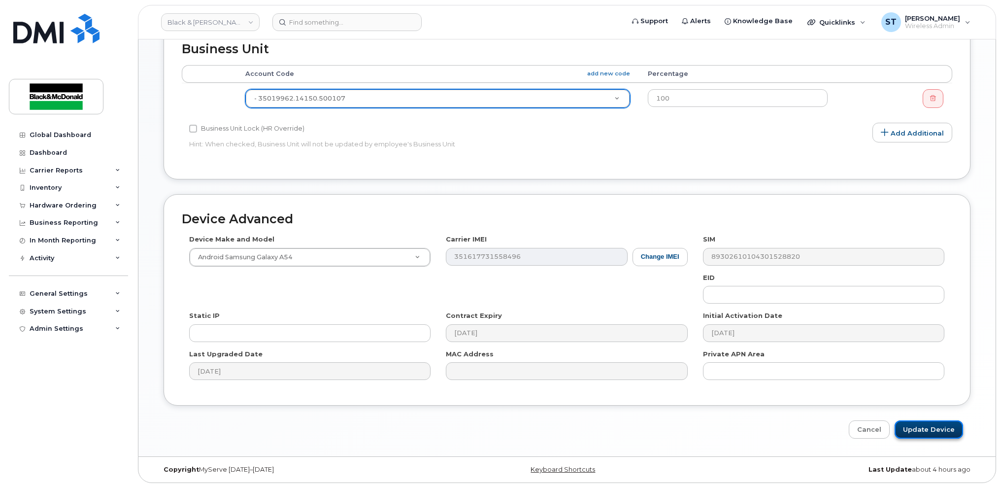
click at [941, 428] on input "Update Device" at bounding box center [929, 429] width 68 height 18
type input "Saving..."
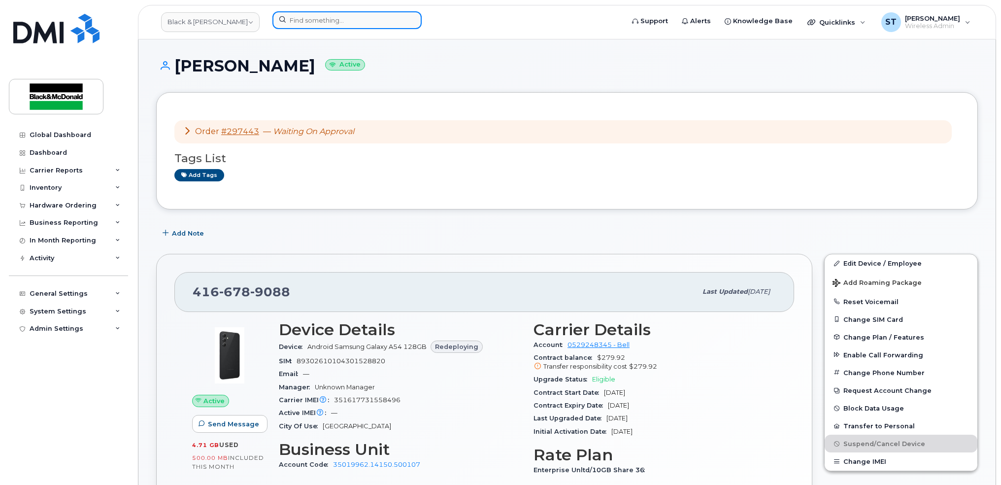
click at [318, 21] on input at bounding box center [346, 20] width 149 height 18
paste input "4372975126"
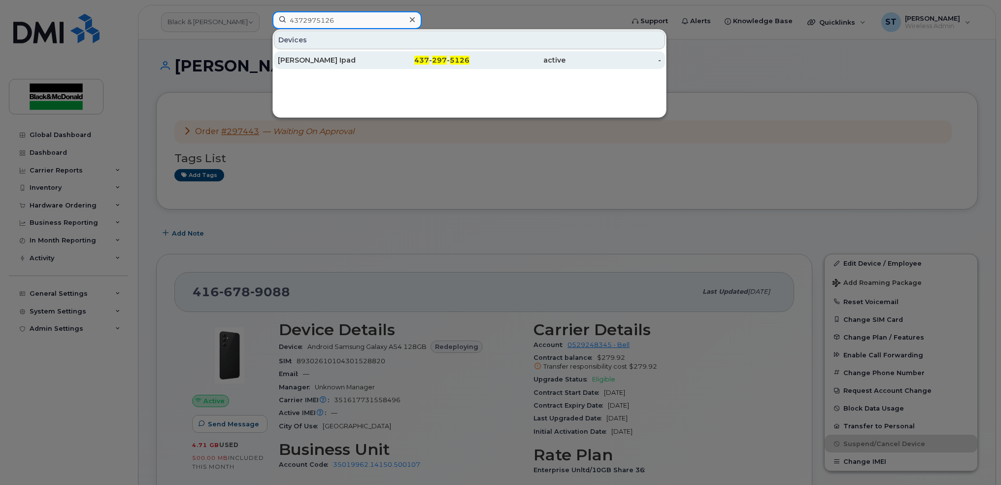
type input "4372975126"
click at [296, 61] on div "[PERSON_NAME] Ipad" at bounding box center [326, 60] width 96 height 10
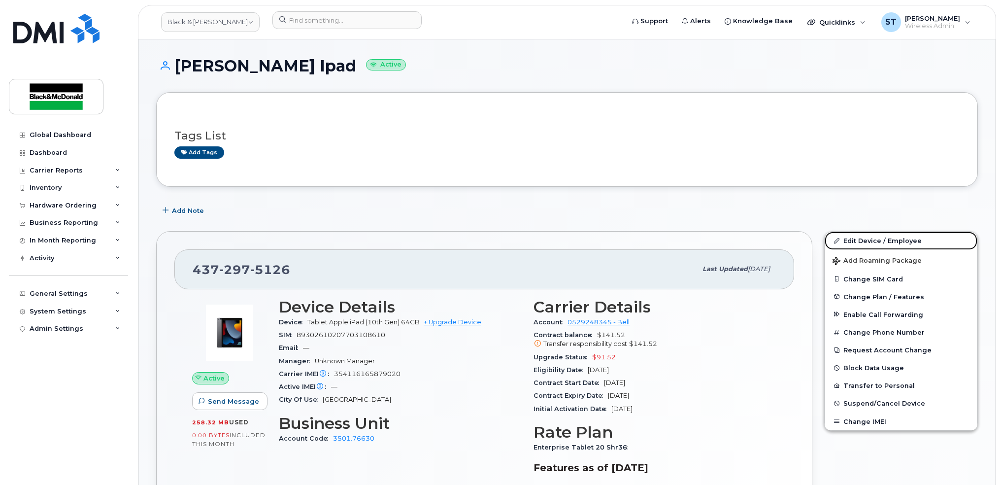
click at [893, 238] on link "Edit Device / Employee" at bounding box center [901, 241] width 153 height 18
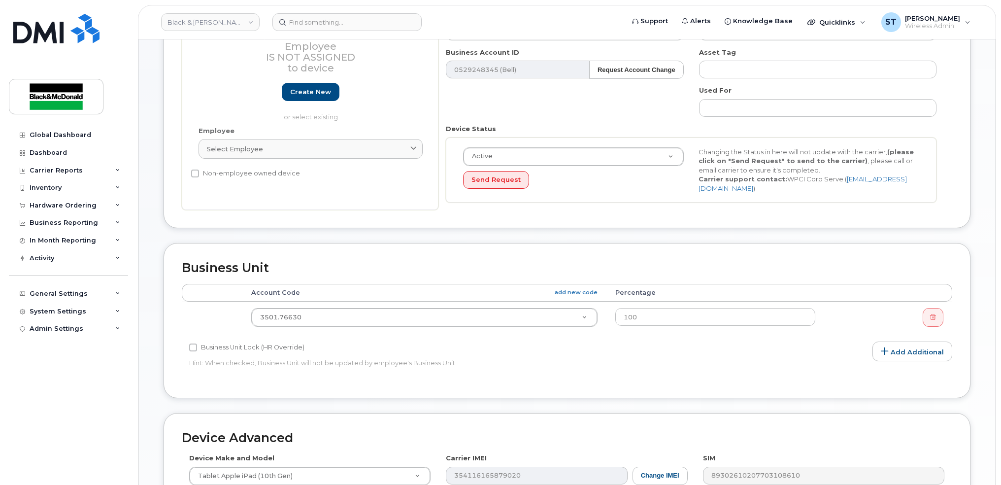
scroll to position [263, 0]
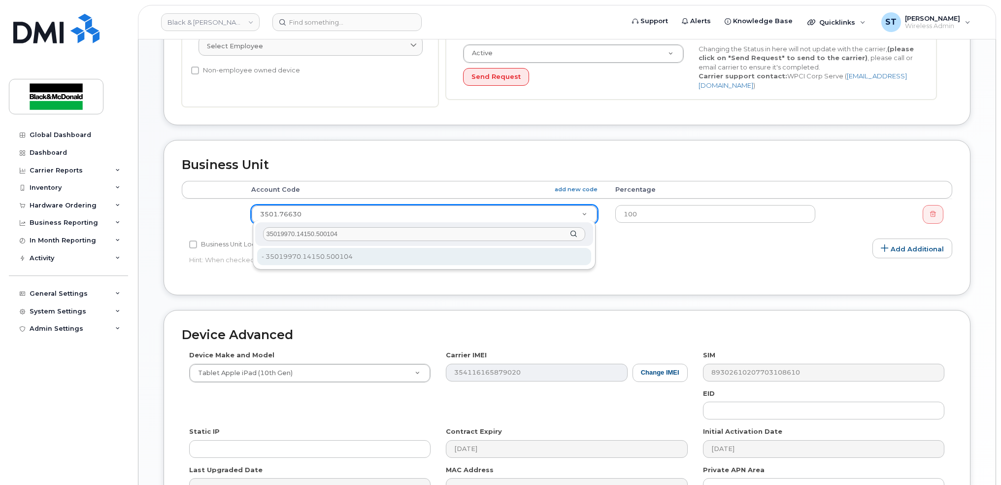
type input "35019970.14150.500104"
type input "33855593"
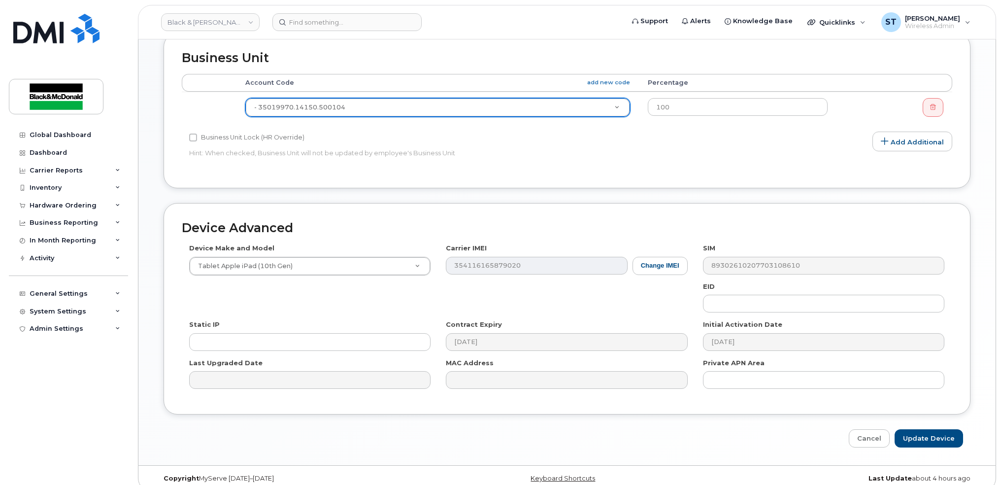
scroll to position [378, 0]
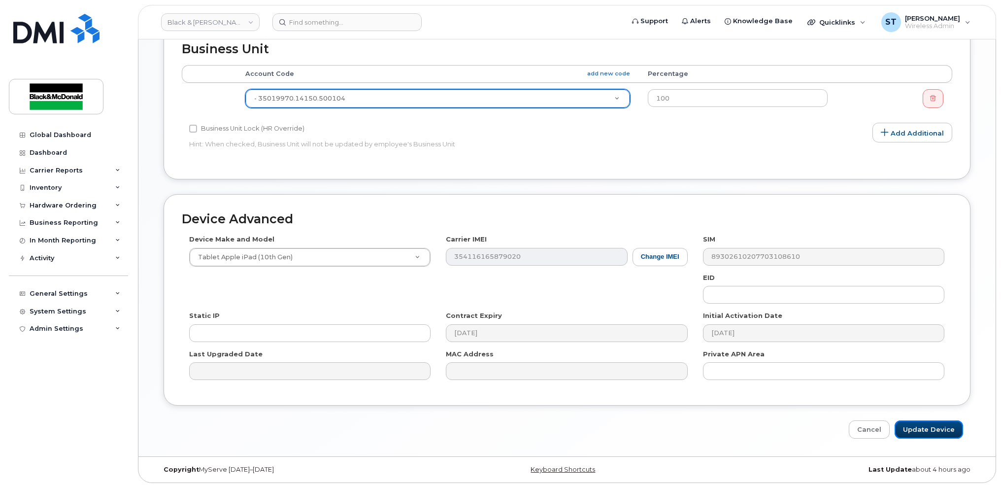
drag, startPoint x: 949, startPoint y: 430, endPoint x: 793, endPoint y: 430, distance: 155.7
click at [948, 430] on input "Update Device" at bounding box center [929, 429] width 68 height 18
type input "Saving..."
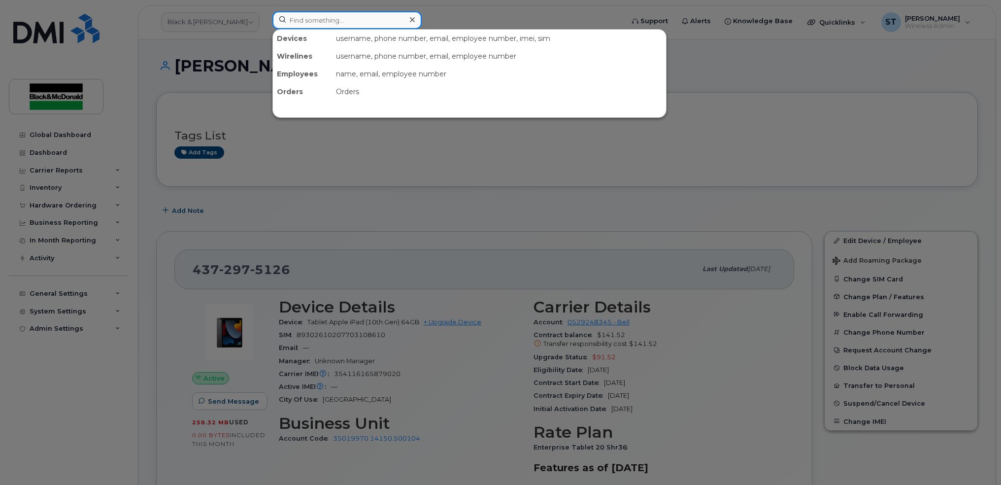
click at [320, 20] on input at bounding box center [346, 20] width 149 height 18
paste input "2267889423"
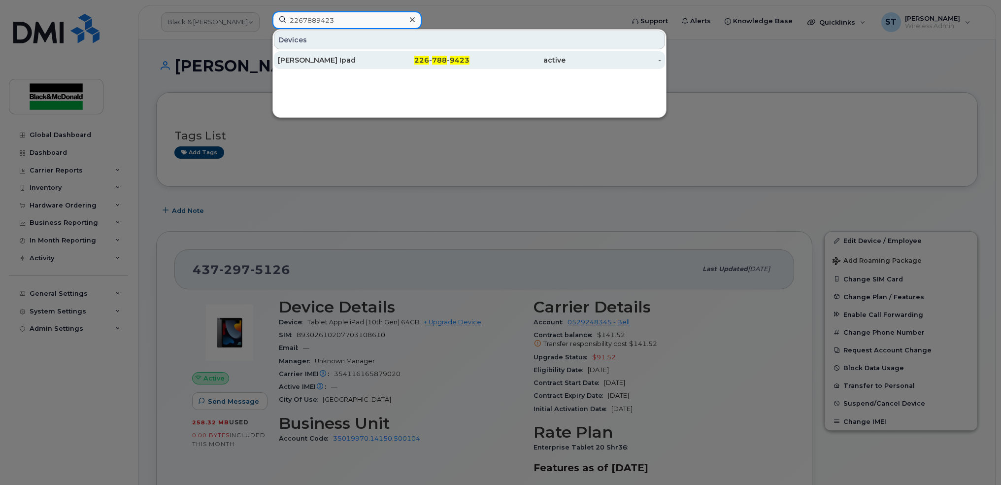
type input "2267889423"
click at [313, 55] on div "Lucas Passarella Ipad" at bounding box center [326, 60] width 96 height 10
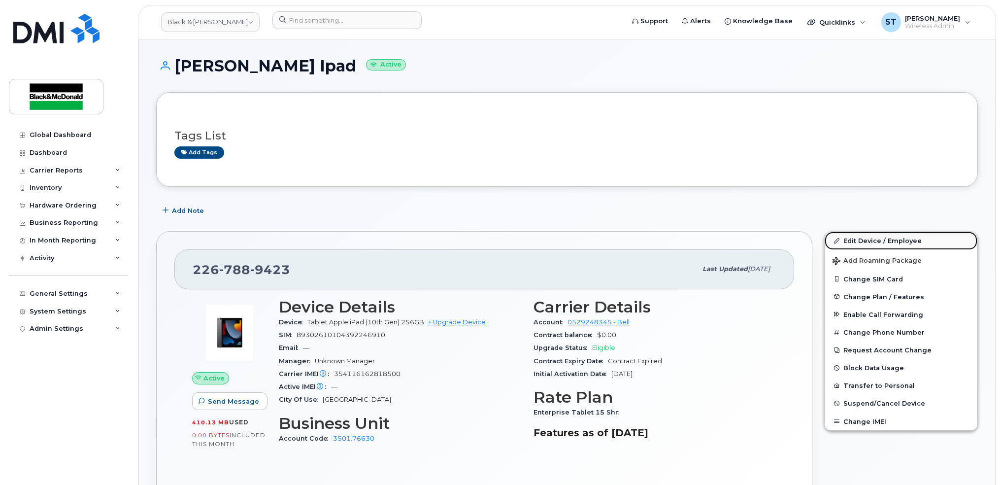
click at [869, 242] on link "Edit Device / Employee" at bounding box center [901, 241] width 153 height 18
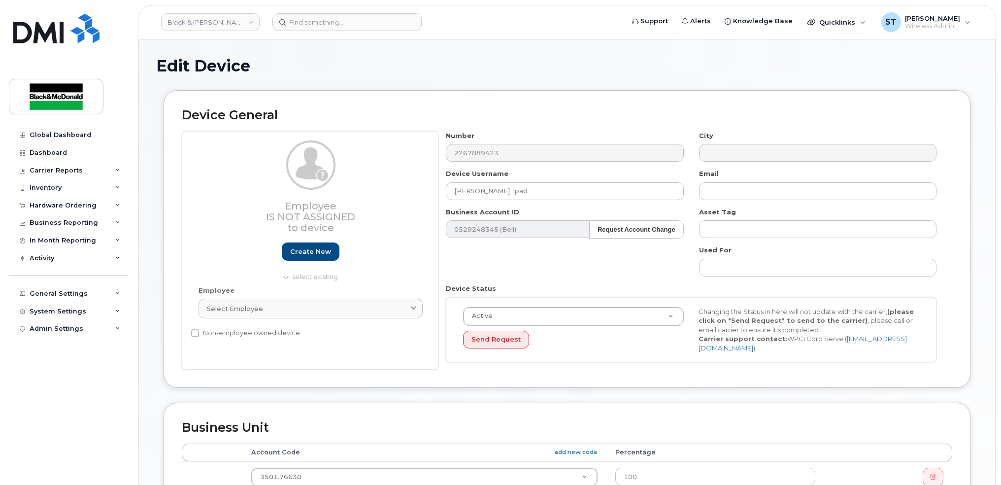
scroll to position [263, 0]
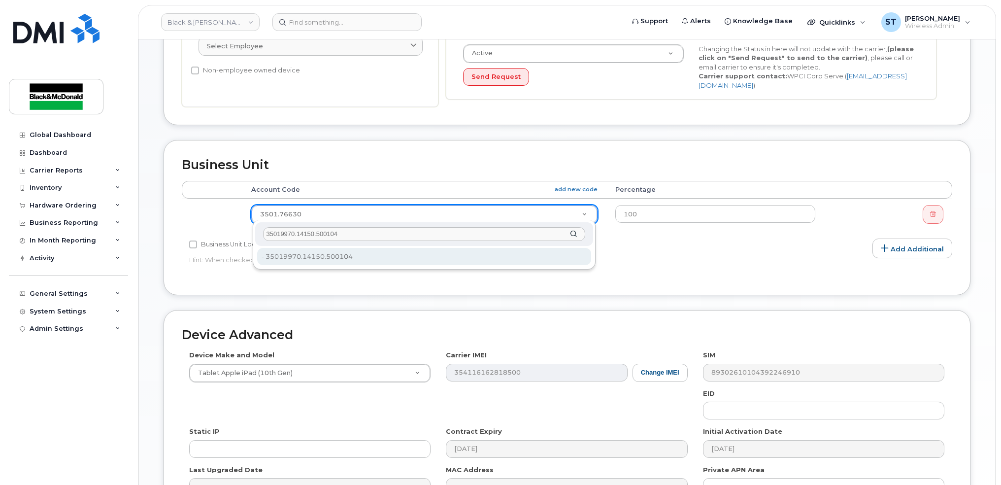
type input "35019970.14150.500104"
type input "33855593"
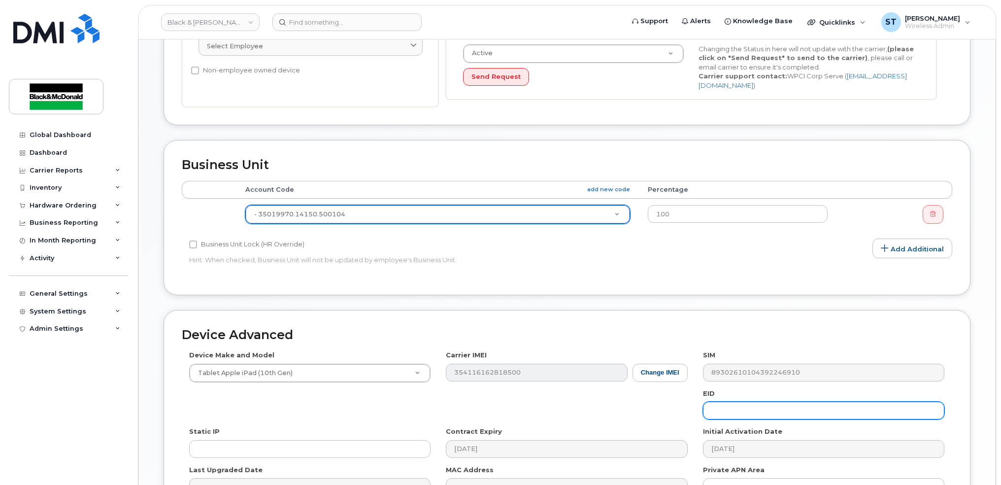
scroll to position [378, 0]
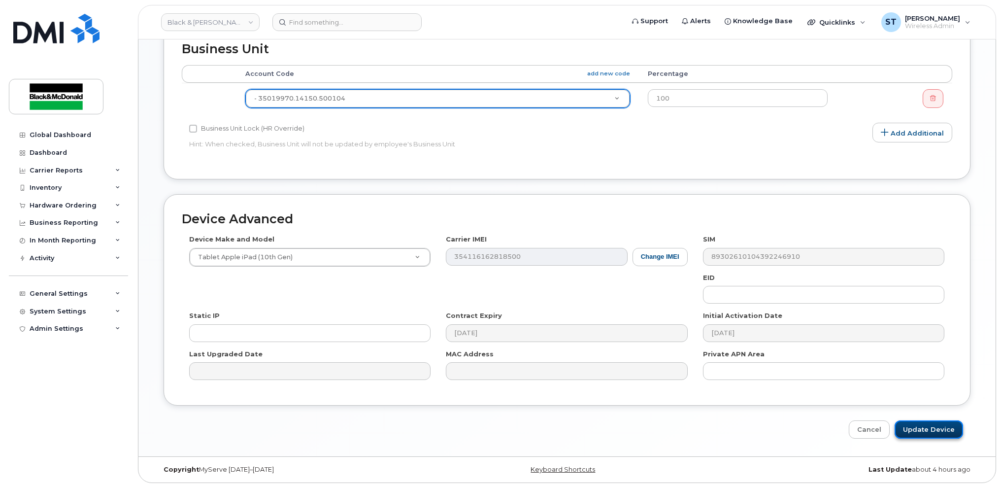
click at [922, 428] on input "Update Device" at bounding box center [929, 429] width 68 height 18
type input "Saving..."
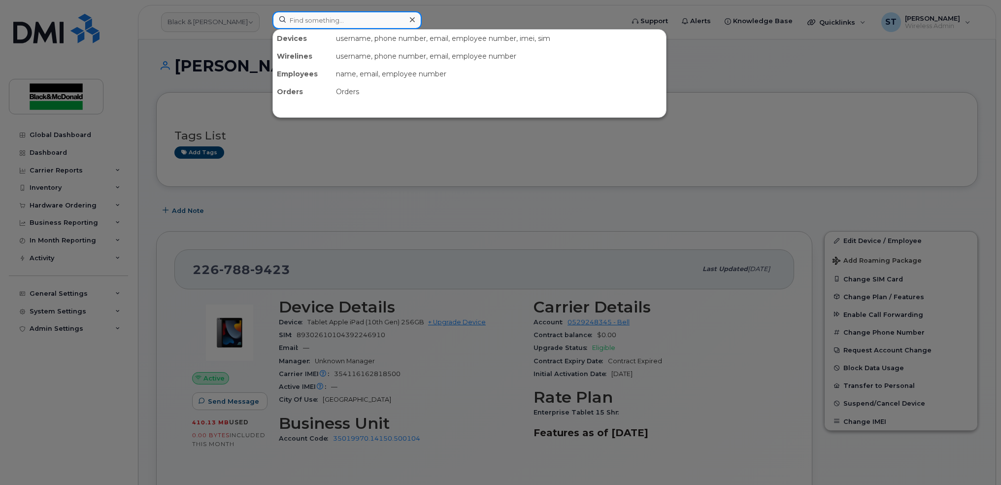
click at [311, 21] on input at bounding box center [346, 20] width 149 height 18
paste input "4165183756"
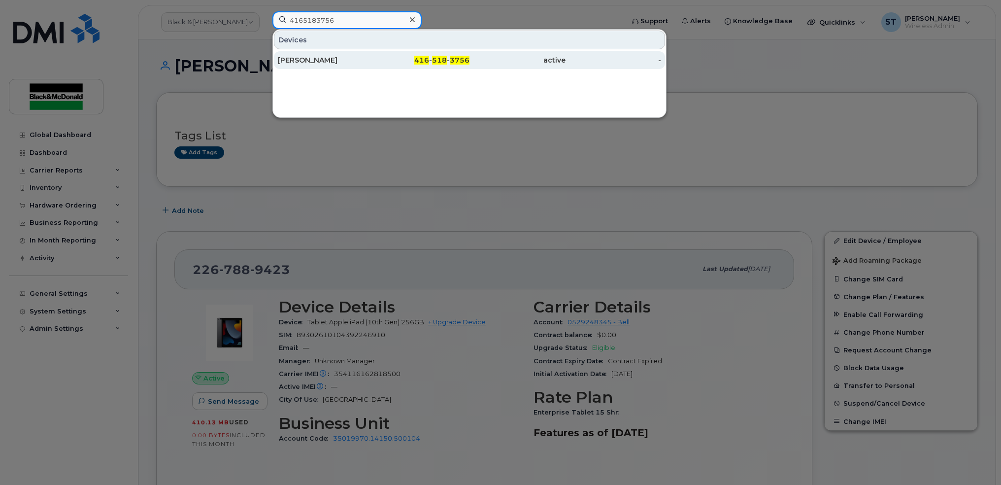
type input "4165183756"
click at [295, 60] on div "[PERSON_NAME]" at bounding box center [326, 60] width 96 height 10
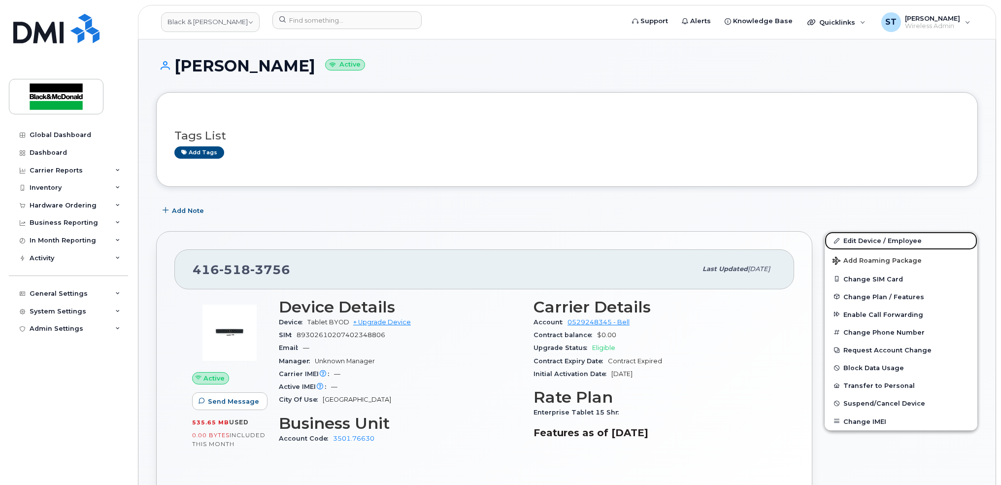
drag, startPoint x: 862, startPoint y: 240, endPoint x: 604, endPoint y: 265, distance: 258.3
click at [862, 241] on link "Edit Device / Employee" at bounding box center [901, 241] width 153 height 18
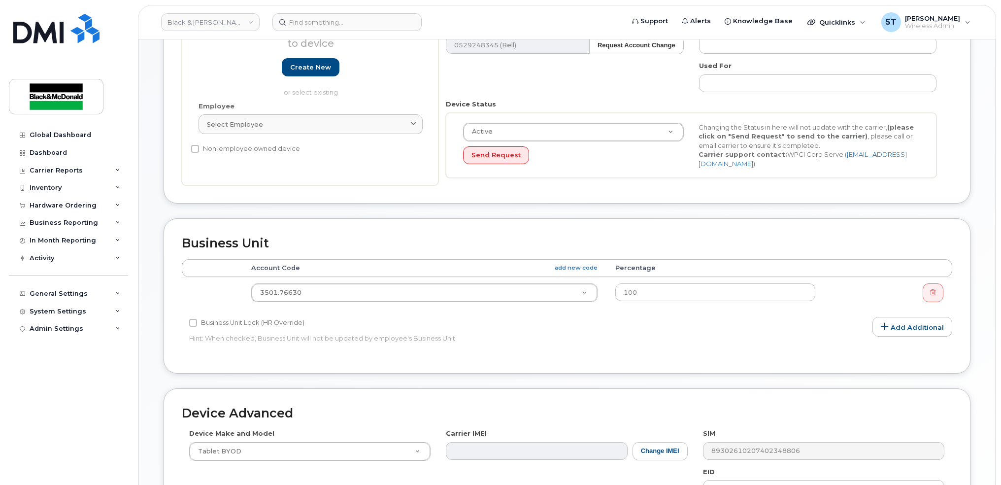
scroll to position [263, 0]
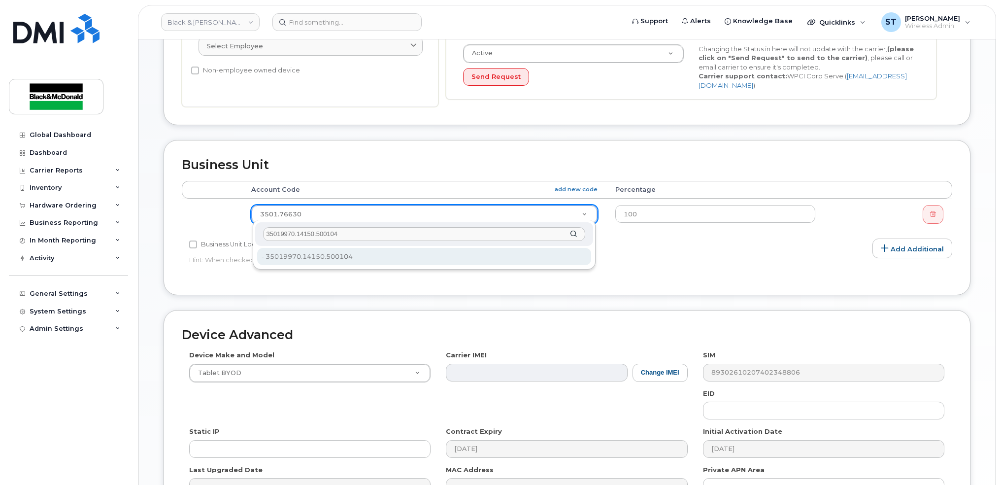
type input "35019970.14150.500104"
type input "33855593"
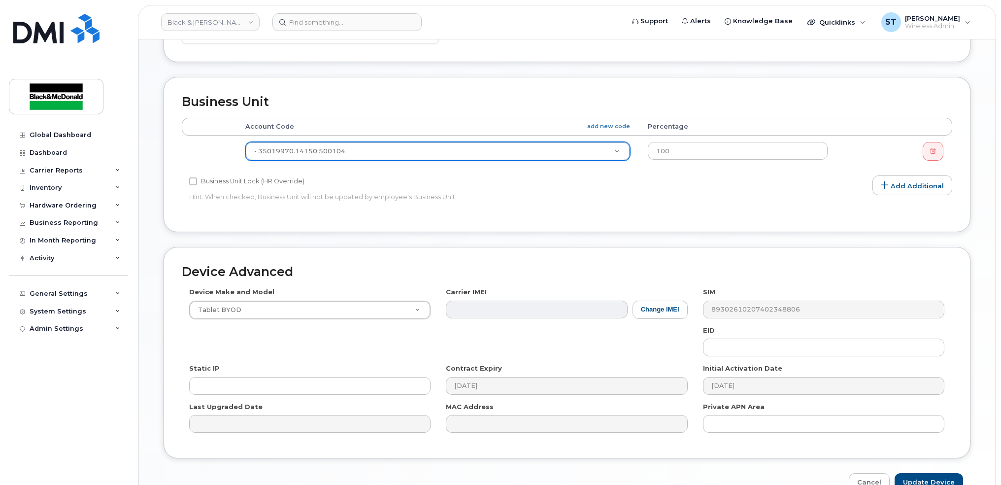
scroll to position [378, 0]
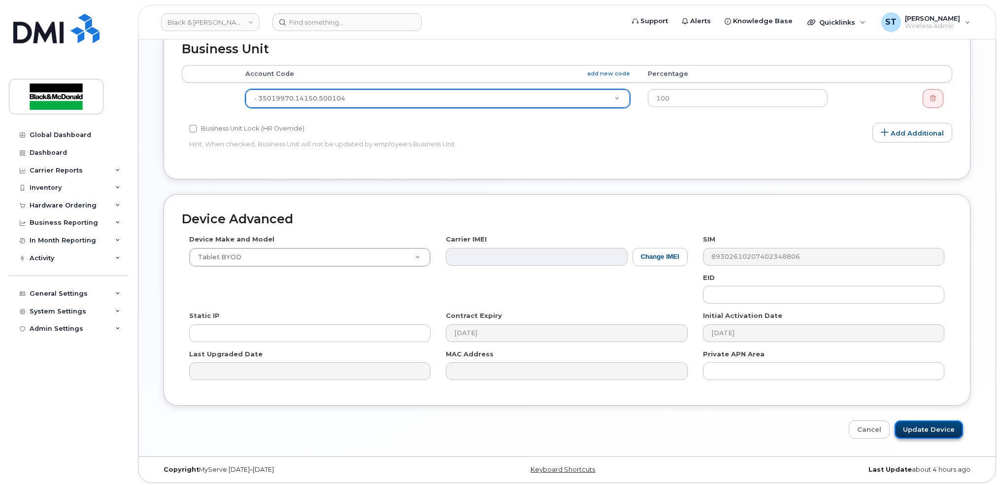
click at [946, 433] on input "Update Device" at bounding box center [929, 429] width 68 height 18
type input "Saving..."
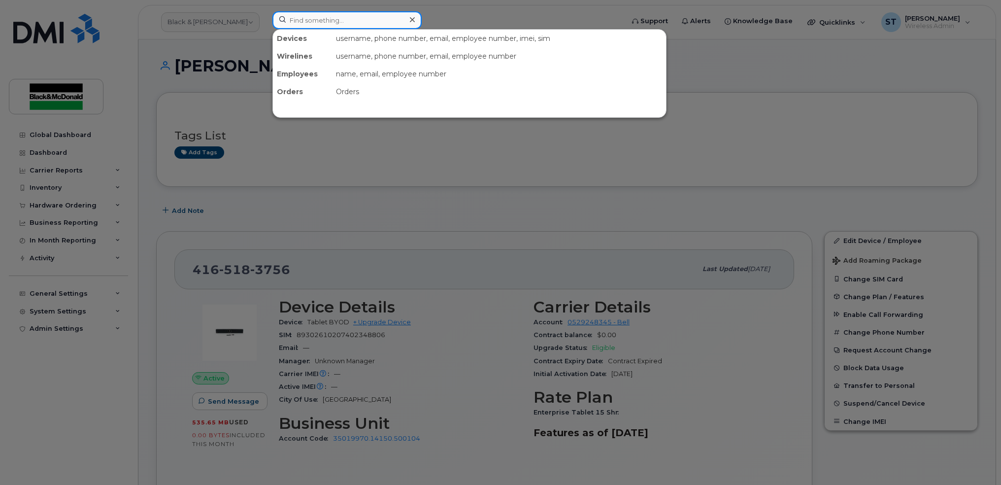
click at [374, 25] on input at bounding box center [346, 20] width 149 height 18
click at [308, 18] on input at bounding box center [346, 20] width 149 height 18
paste input "2267889002"
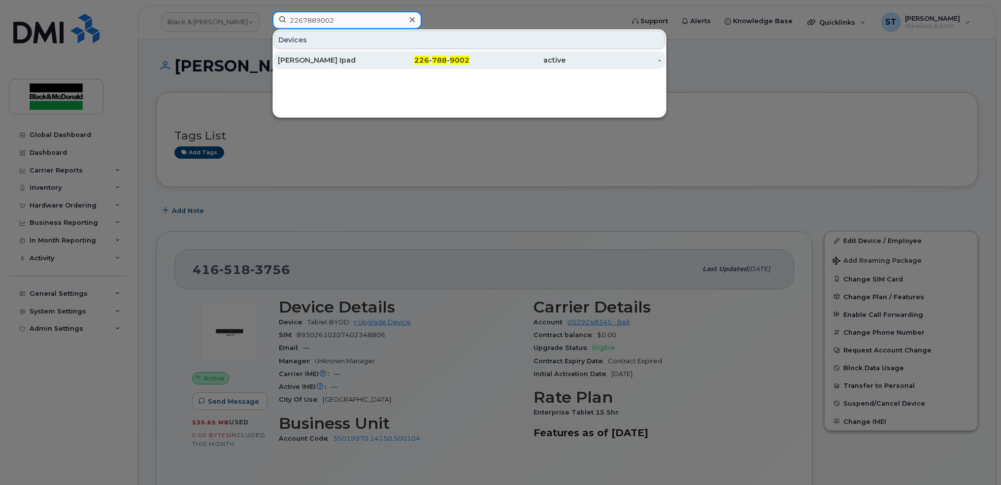
type input "2267889002"
click at [309, 60] on div "Steve Alves Ipad" at bounding box center [326, 60] width 96 height 10
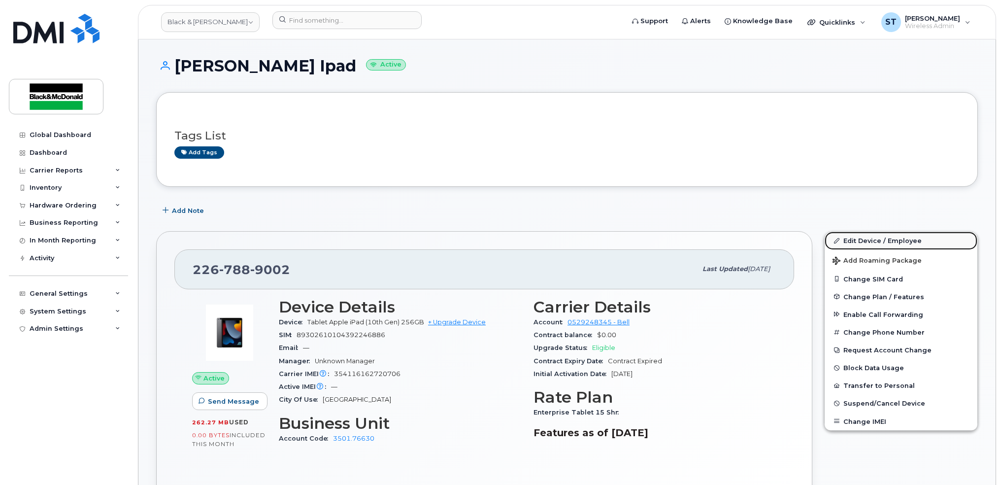
click at [855, 235] on link "Edit Device / Employee" at bounding box center [901, 241] width 153 height 18
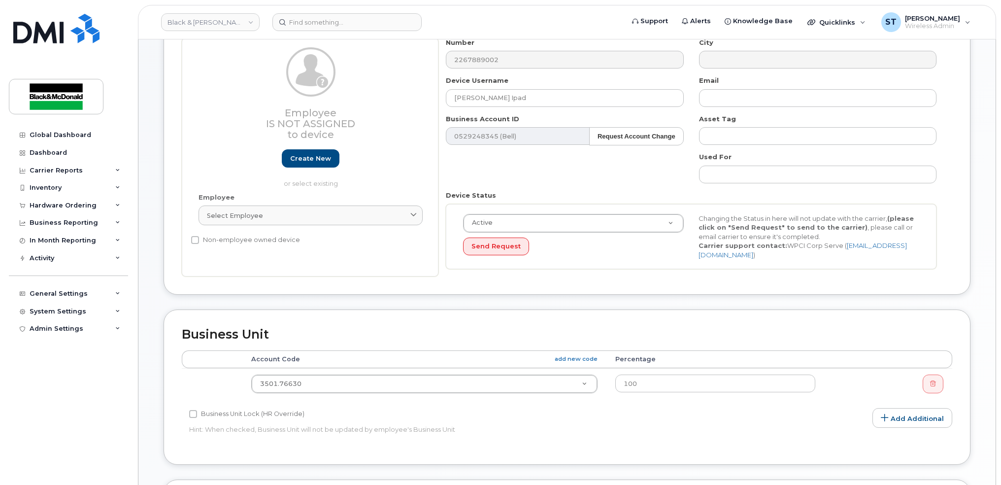
scroll to position [197, 0]
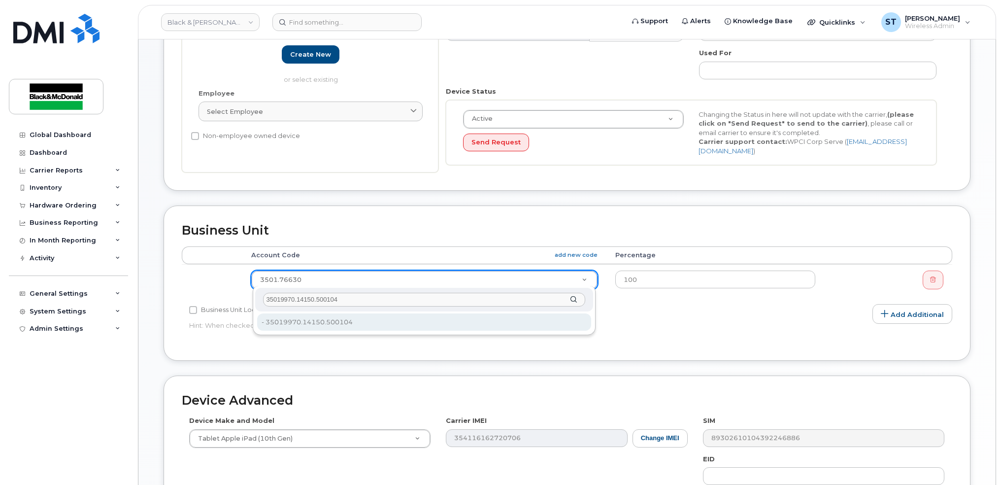
type input "35019970.14150.500104"
type input "33855593"
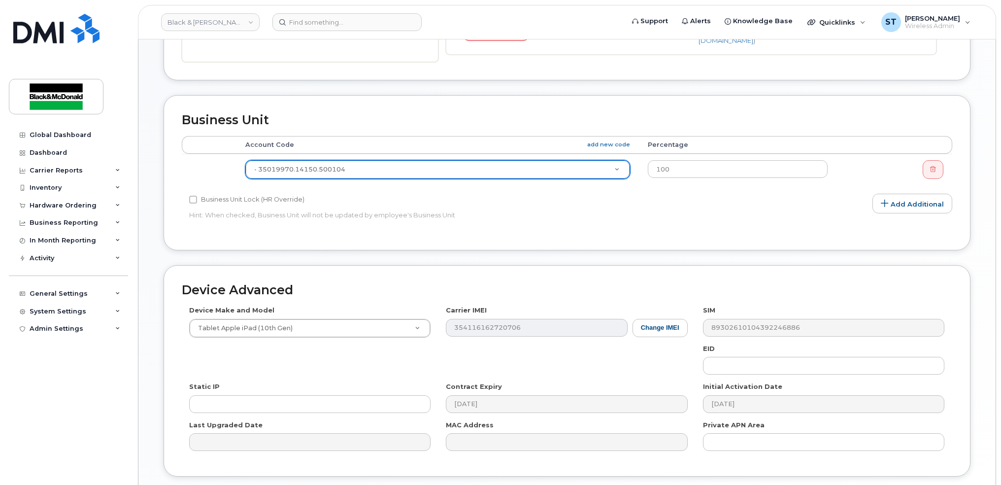
scroll to position [378, 0]
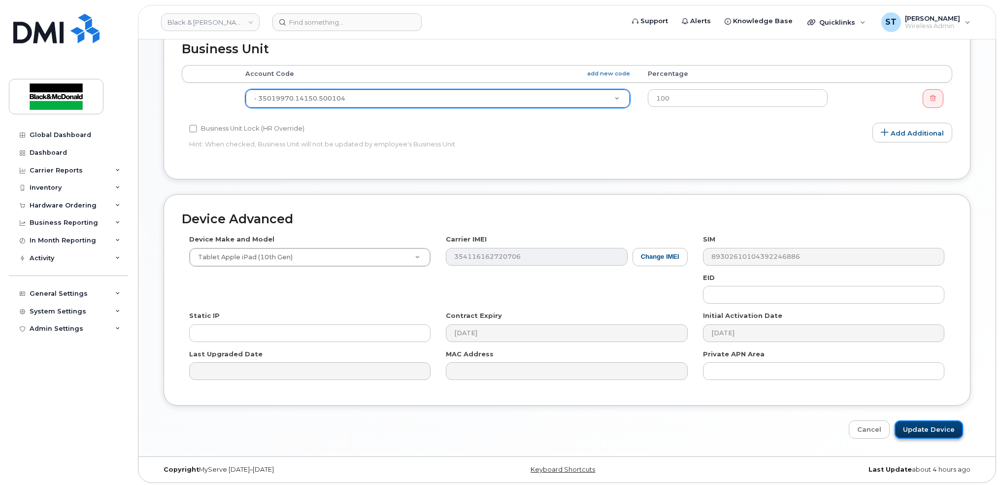
click at [928, 428] on input "Update Device" at bounding box center [929, 429] width 68 height 18
type input "Saving..."
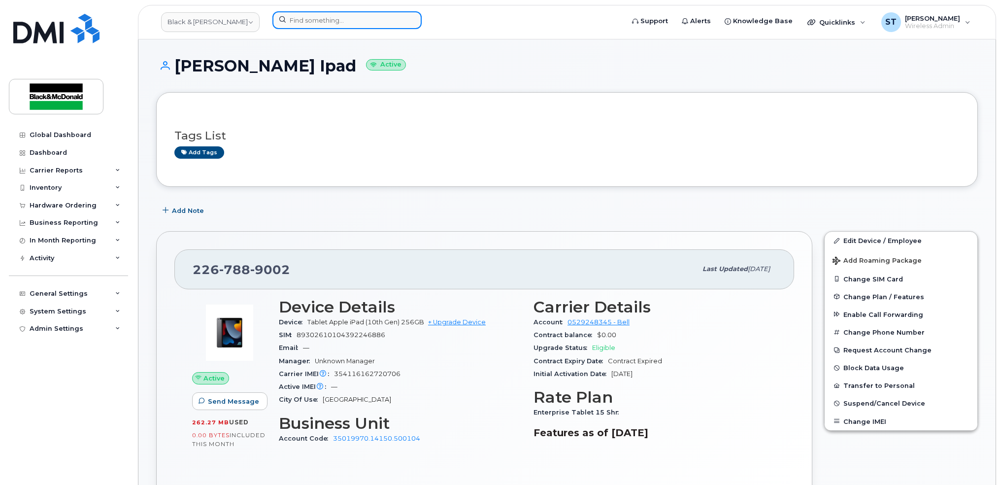
click at [358, 18] on input at bounding box center [346, 20] width 149 height 18
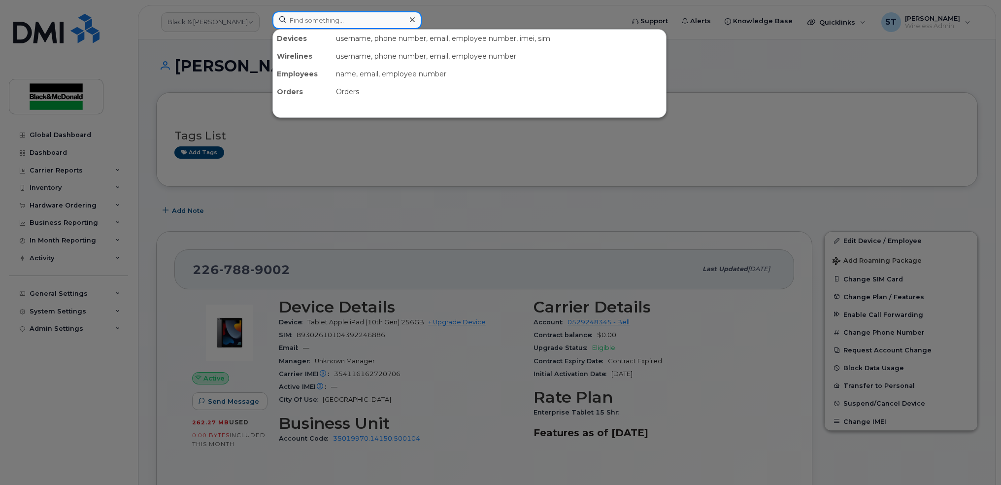
paste input "4374394104"
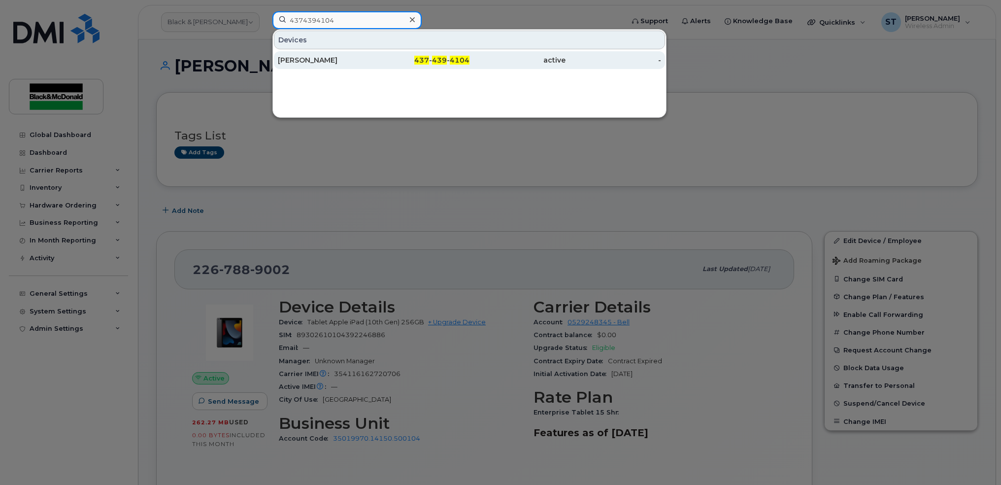
type input "4374394104"
click at [352, 62] on div "[PERSON_NAME]" at bounding box center [326, 60] width 96 height 10
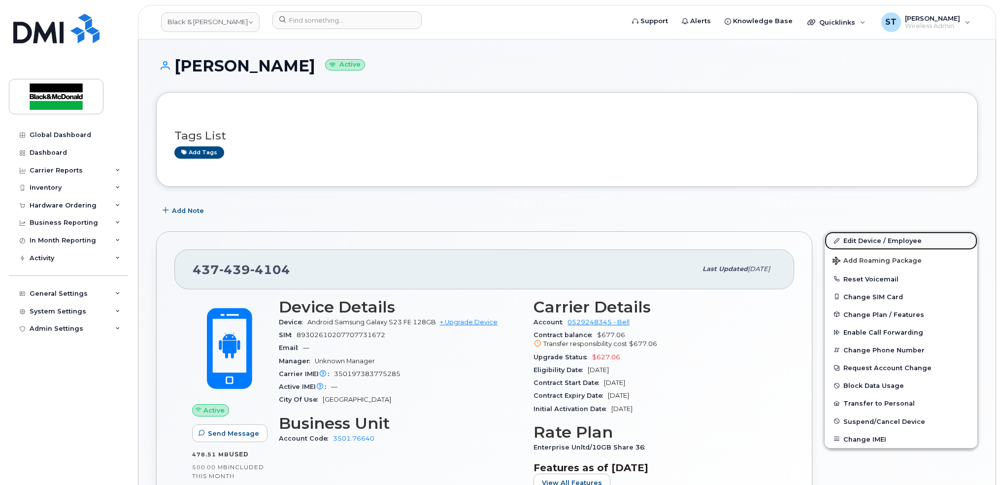
click at [877, 241] on link "Edit Device / Employee" at bounding box center [901, 241] width 153 height 18
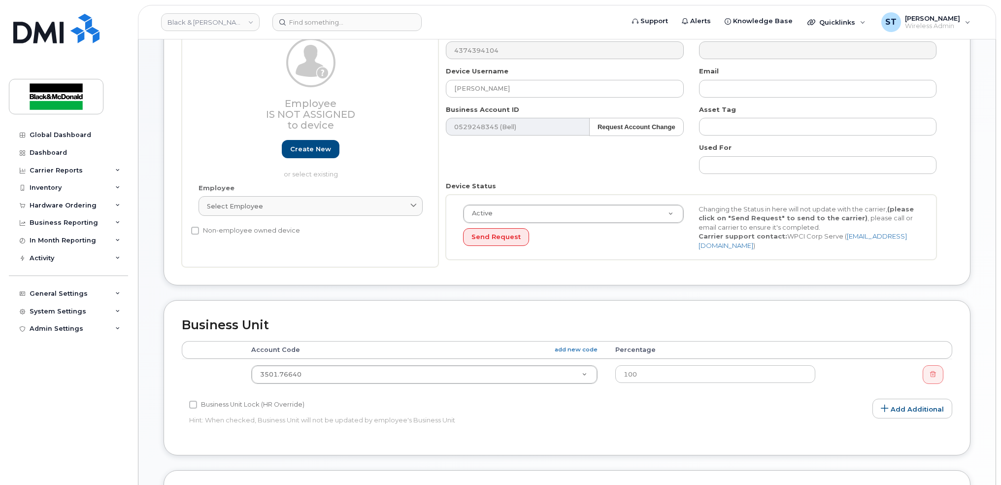
scroll to position [197, 0]
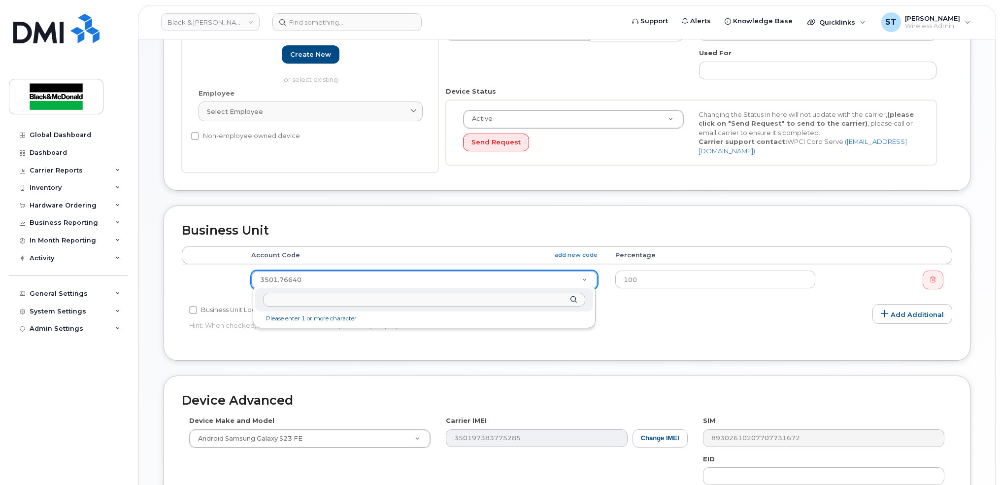
click at [344, 301] on input "text" at bounding box center [424, 300] width 322 height 14
type input "35019970.14150.500104"
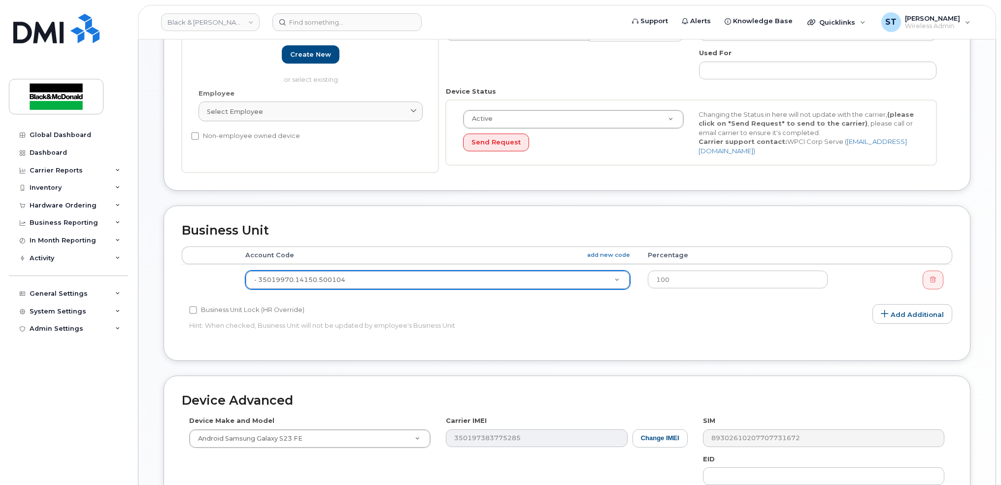
type input "33855593"
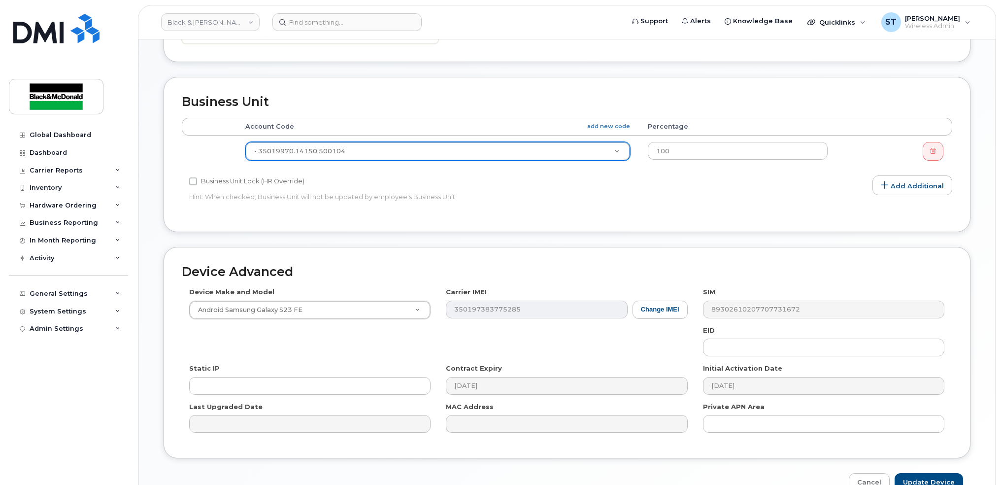
scroll to position [378, 0]
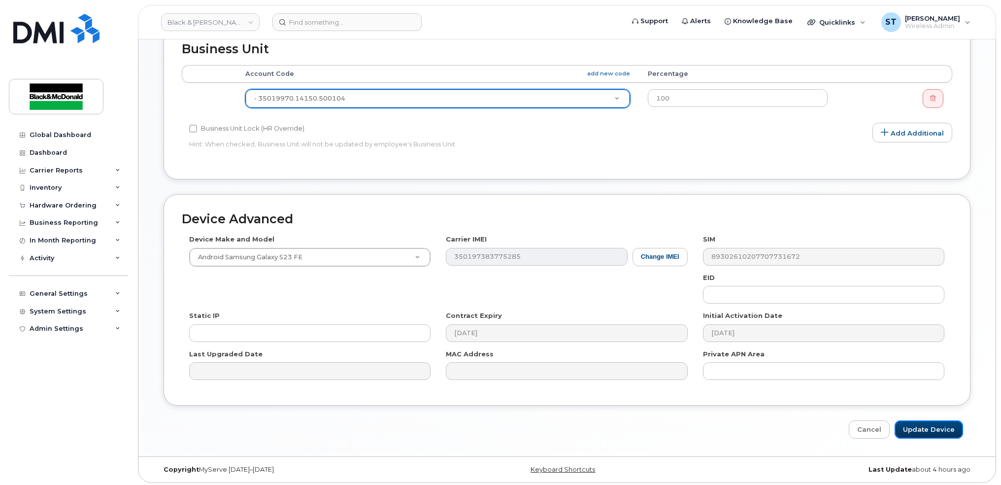
drag, startPoint x: 909, startPoint y: 427, endPoint x: 783, endPoint y: 437, distance: 126.6
click at [910, 427] on input "Update Device" at bounding box center [929, 429] width 68 height 18
type input "Saving..."
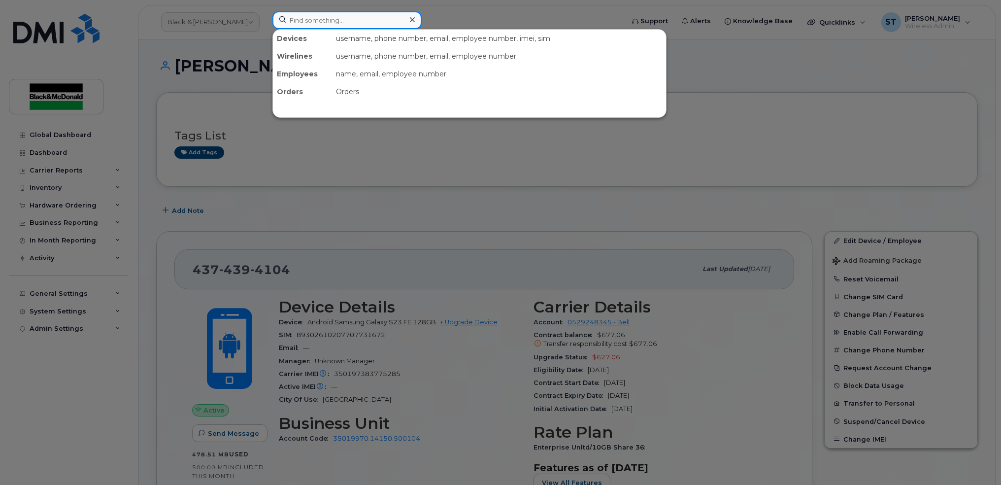
click at [341, 27] on input at bounding box center [346, 20] width 149 height 18
paste input "4164591503"
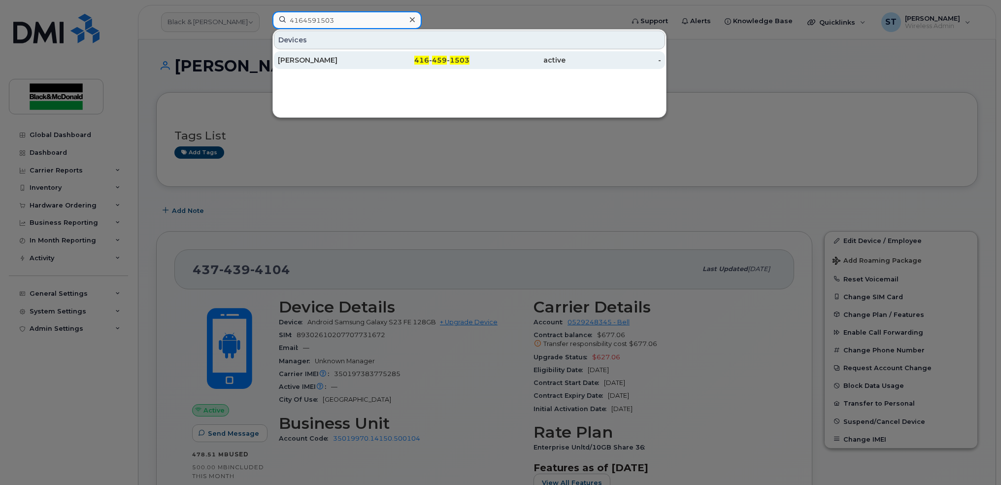
type input "4164591503"
click at [323, 58] on div "[PERSON_NAME]" at bounding box center [326, 60] width 96 height 10
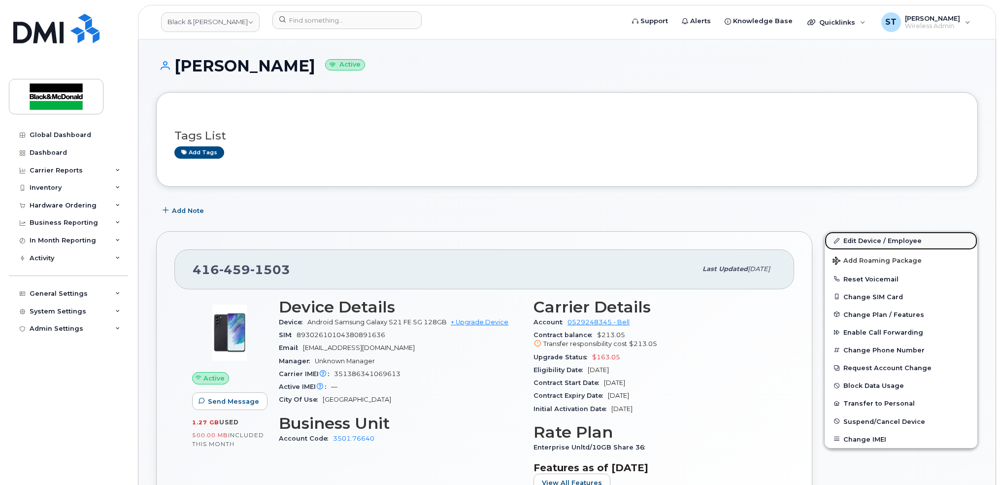
click at [913, 239] on link "Edit Device / Employee" at bounding box center [901, 241] width 153 height 18
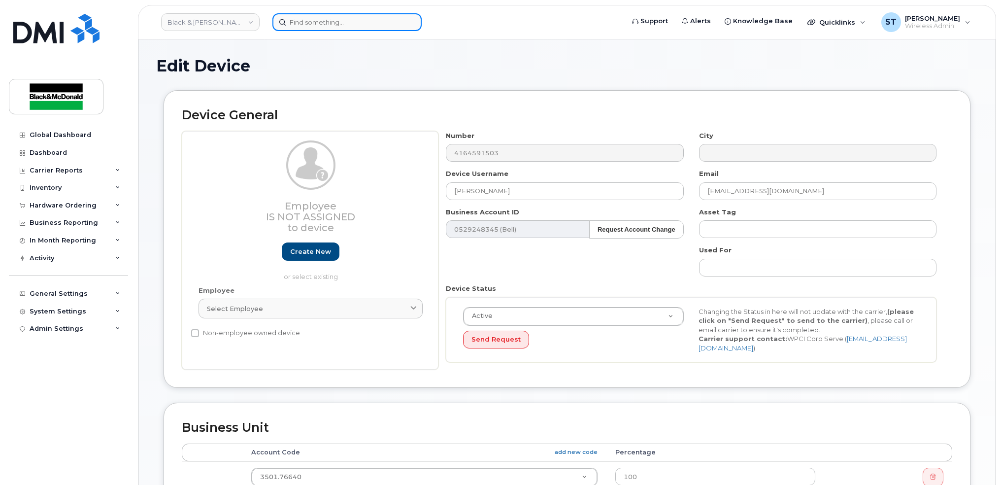
click at [320, 24] on input at bounding box center [346, 22] width 149 height 18
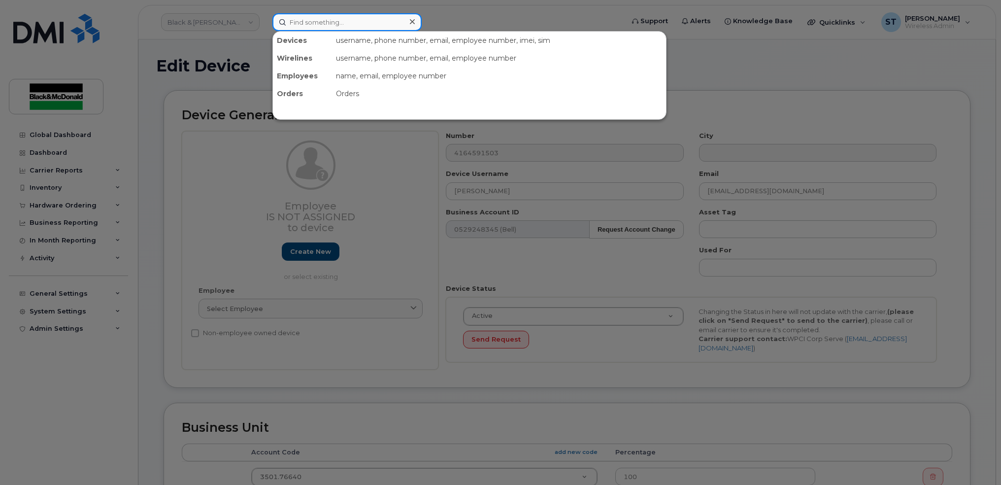
paste input "35019970.14150.500104"
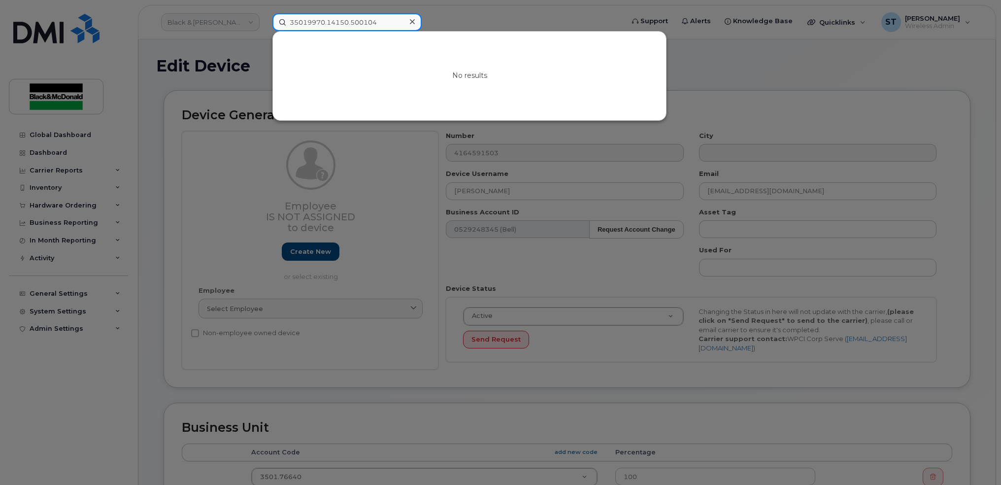
type input "35019970.14150.500104"
click at [413, 21] on icon at bounding box center [412, 22] width 5 height 8
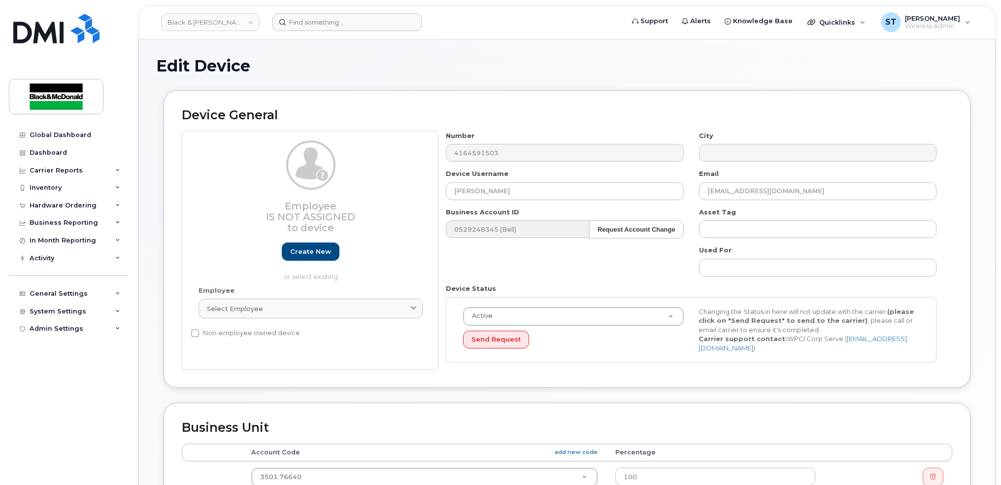
scroll to position [197, 0]
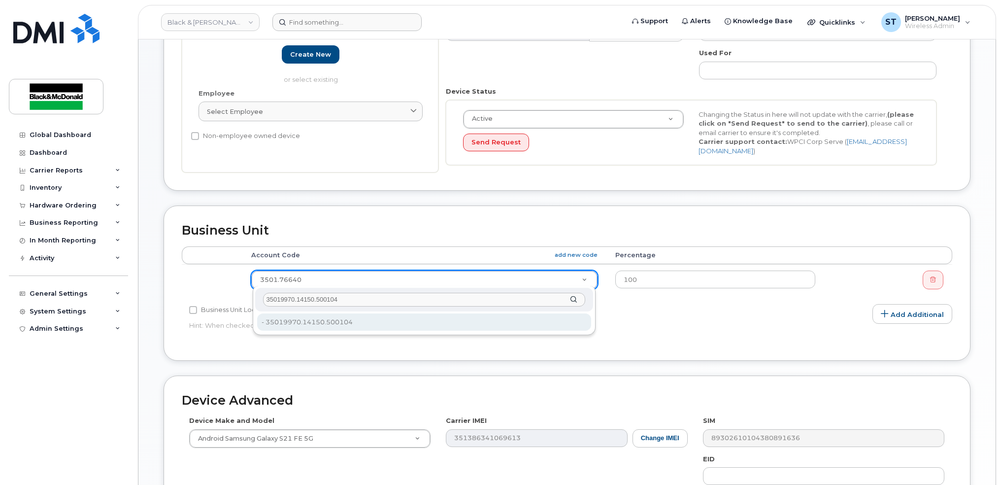
type input "35019970.14150.500104"
type input "33855593"
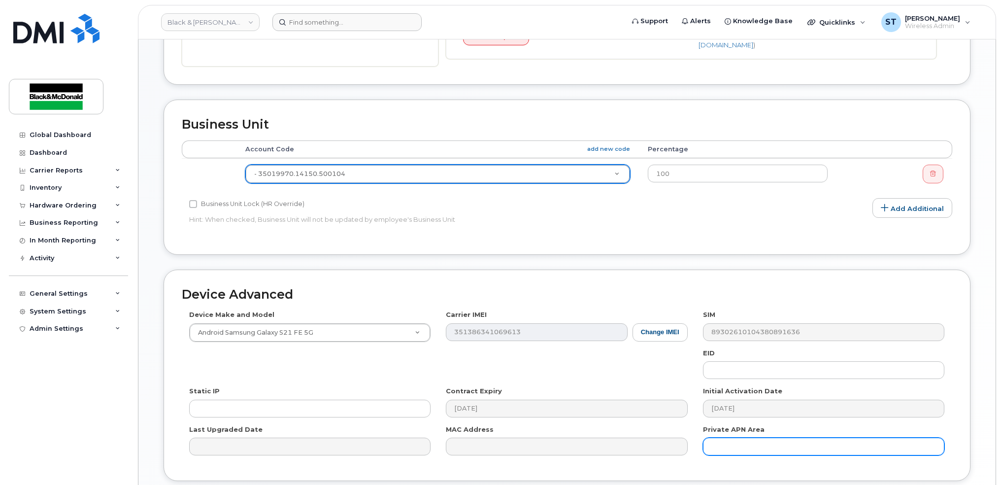
scroll to position [378, 0]
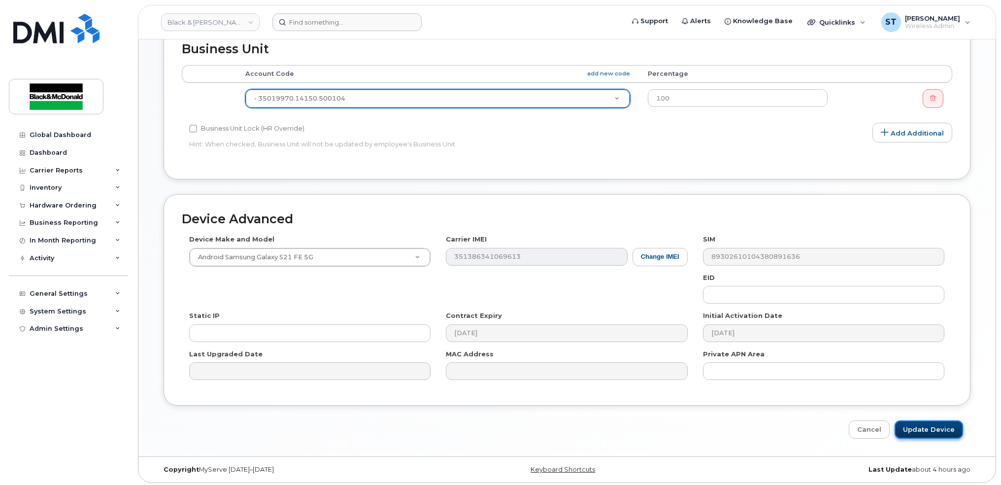
click at [933, 425] on input "Update Device" at bounding box center [929, 429] width 68 height 18
type input "Saving..."
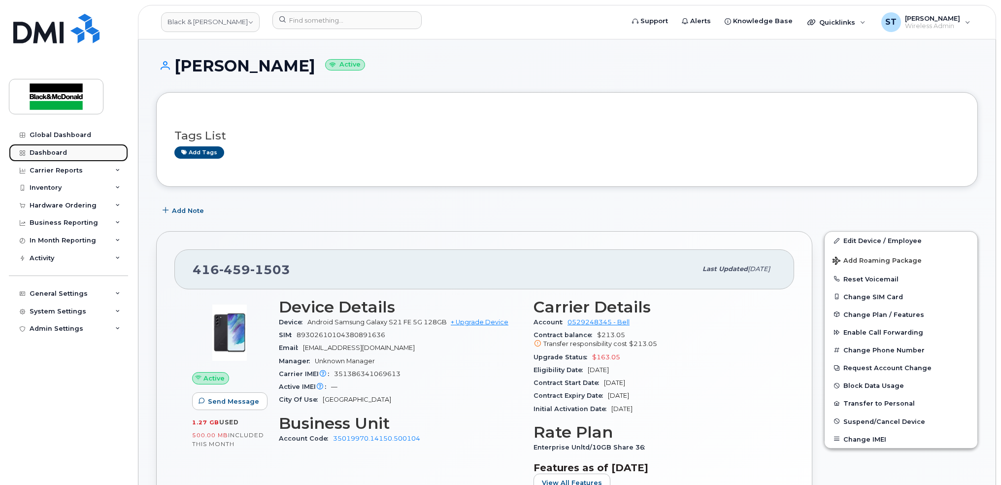
click at [44, 153] on div "Dashboard" at bounding box center [48, 153] width 37 height 8
